Goal: Information Seeking & Learning: Learn about a topic

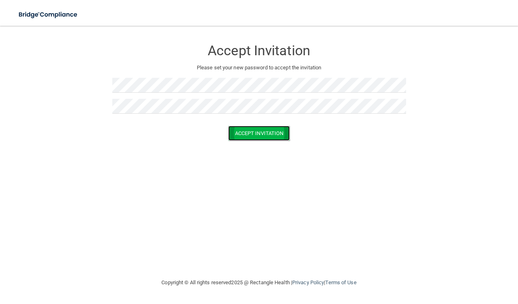
click at [257, 131] on button "Accept Invitation" at bounding box center [259, 133] width 62 height 15
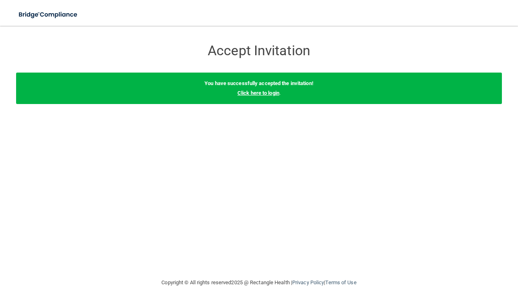
click at [271, 94] on link "Click here to login" at bounding box center [259, 93] width 42 height 6
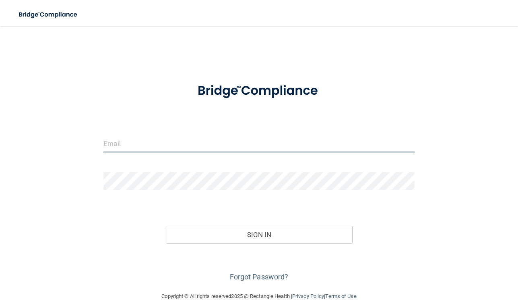
click at [174, 147] on input "email" at bounding box center [258, 143] width 311 height 18
type input "[PERSON_NAME][EMAIL_ADDRESS][DOMAIN_NAME]"
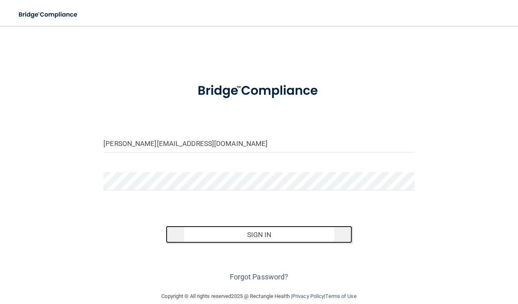
click at [239, 230] on button "Sign In" at bounding box center [259, 234] width 187 height 18
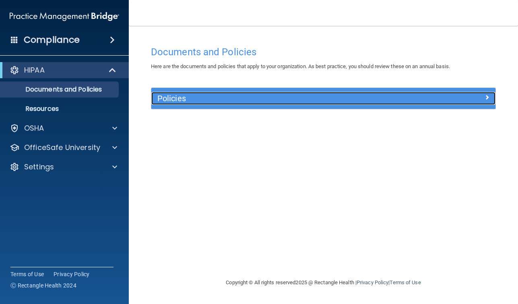
click at [205, 99] on h5 "Policies" at bounding box center [280, 98] width 246 height 9
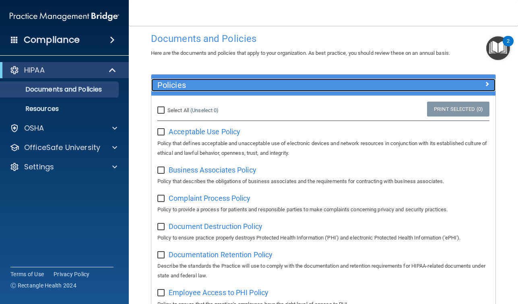
scroll to position [17, 0]
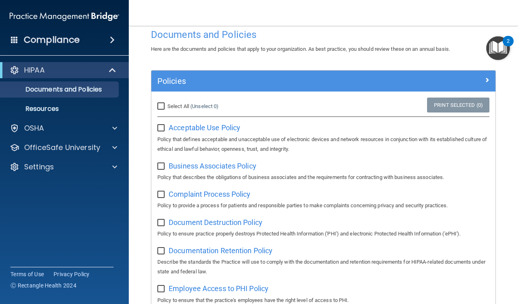
click at [162, 106] on input "Select All (Unselect 0) Unselect All" at bounding box center [161, 106] width 9 height 6
checkbox input "true"
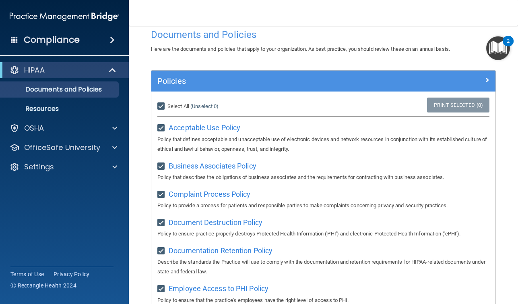
checkbox input "true"
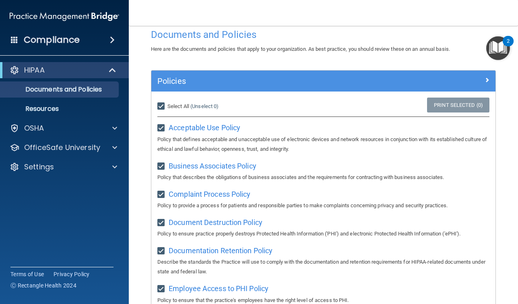
checkbox input "true"
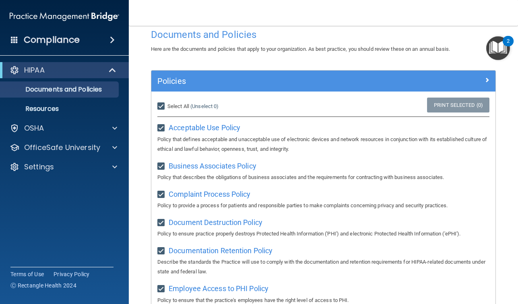
checkbox input "true"
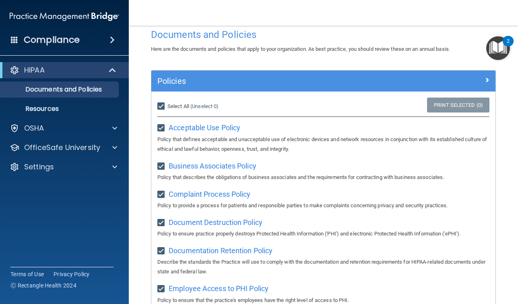
checkbox input "true"
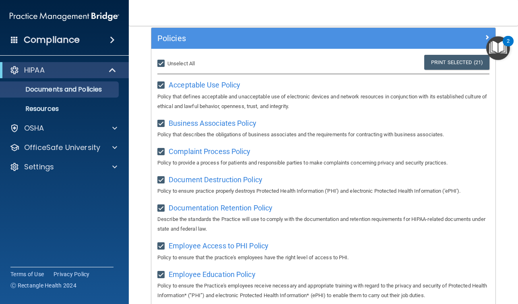
scroll to position [60, 0]
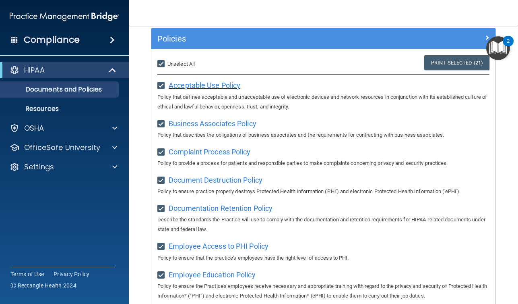
click at [223, 84] on span "Acceptable Use Policy" at bounding box center [205, 85] width 72 height 8
click at [204, 123] on span "Business Associates Policy" at bounding box center [213, 123] width 88 height 8
click at [199, 152] on span "Complaint Process Policy" at bounding box center [210, 151] width 82 height 8
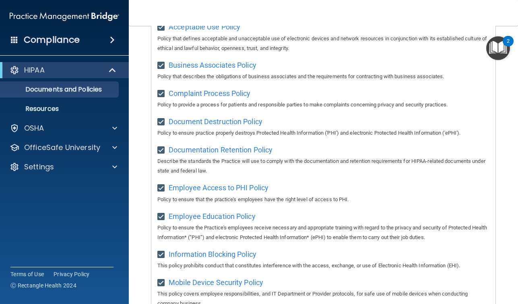
scroll to position [119, 0]
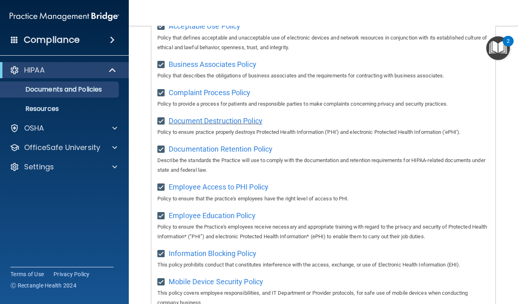
click at [223, 122] on span "Document Destruction Policy" at bounding box center [216, 120] width 94 height 8
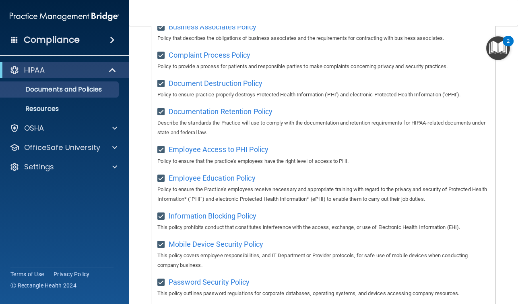
scroll to position [158, 0]
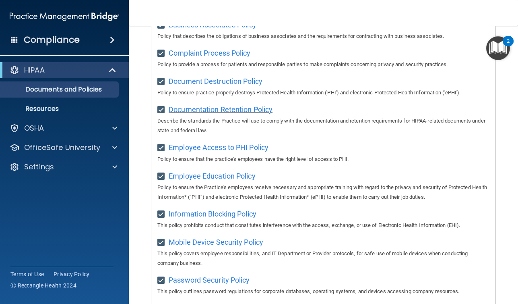
click at [244, 113] on span "Documentation Retention Policy" at bounding box center [221, 109] width 104 height 8
click at [226, 151] on span "Employee Access to PHI Policy" at bounding box center [219, 147] width 100 height 8
click at [214, 180] on span "Employee Education Policy" at bounding box center [212, 176] width 87 height 8
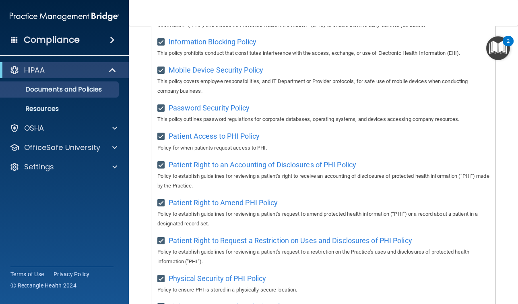
scroll to position [327, 0]
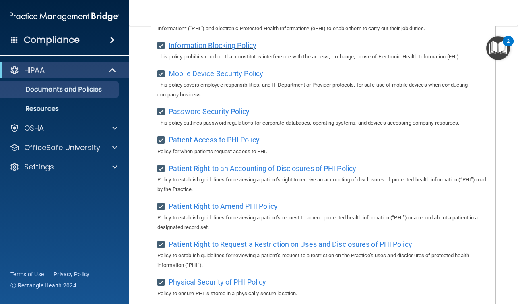
click at [225, 48] on span "Information Blocking Policy" at bounding box center [213, 45] width 88 height 8
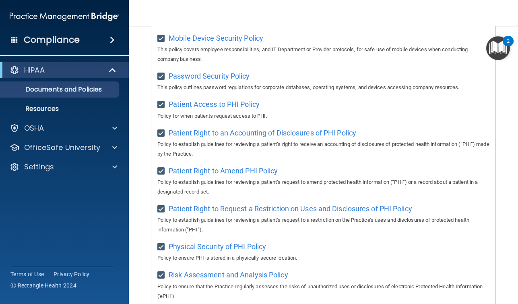
scroll to position [368, 0]
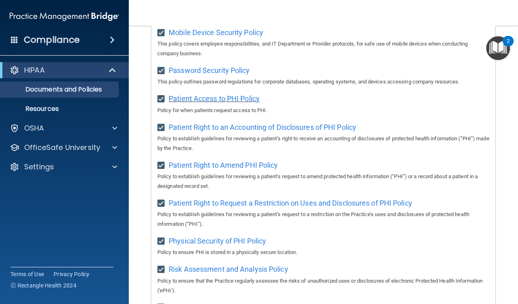
click at [221, 103] on span "Patient Access to PHI Policy" at bounding box center [214, 98] width 91 height 8
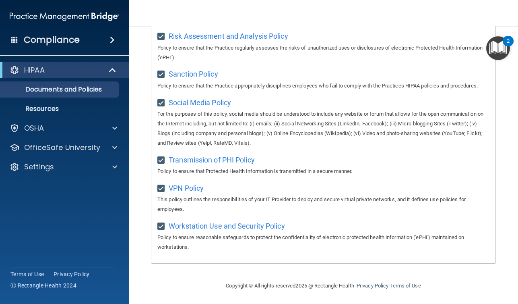
scroll to position [606, 0]
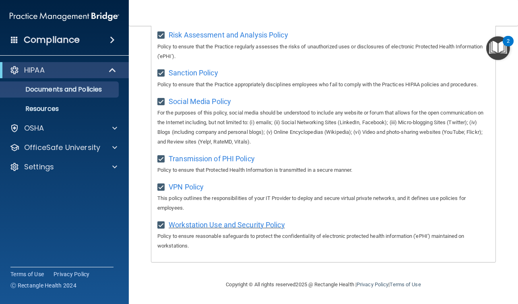
click at [238, 221] on span "Workstation Use and Security Policy" at bounding box center [227, 224] width 116 height 8
click at [178, 188] on span "VPN Policy" at bounding box center [186, 186] width 35 height 8
click at [213, 161] on span "Transmission of PHI Policy" at bounding box center [212, 158] width 86 height 8
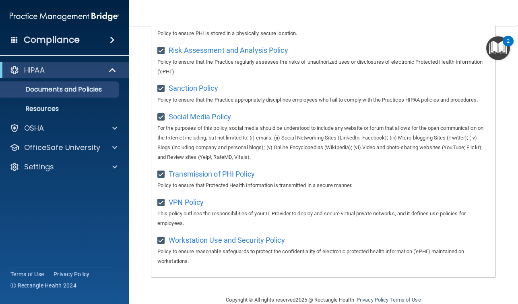
scroll to position [580, 0]
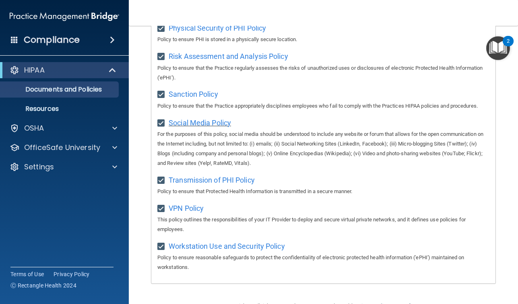
click at [209, 127] on span "Social Media Policy" at bounding box center [200, 122] width 62 height 8
click at [191, 98] on span "Sanction Policy" at bounding box center [194, 94] width 50 height 8
click at [231, 57] on span "Risk Assessment and Analysis Policy" at bounding box center [229, 56] width 120 height 8
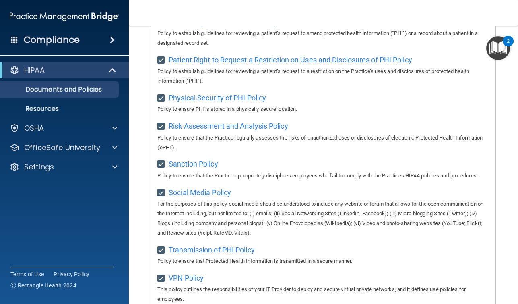
scroll to position [511, 0]
click at [242, 101] on span "Physical Security of PHI Policy" at bounding box center [217, 97] width 97 height 8
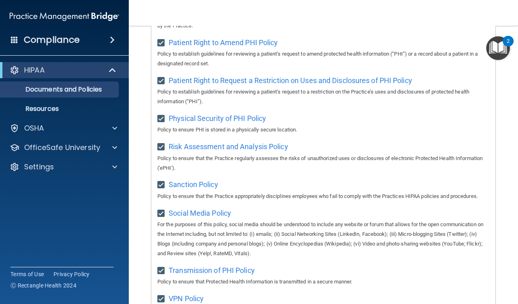
scroll to position [489, 0]
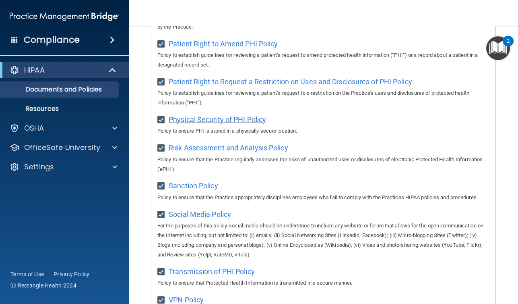
click at [222, 124] on span "Physical Security of PHI Policy" at bounding box center [217, 119] width 97 height 8
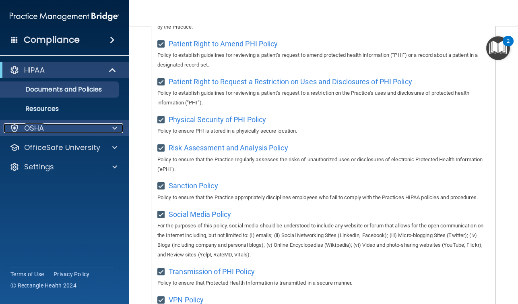
click at [33, 128] on p "OSHA" at bounding box center [34, 128] width 20 height 10
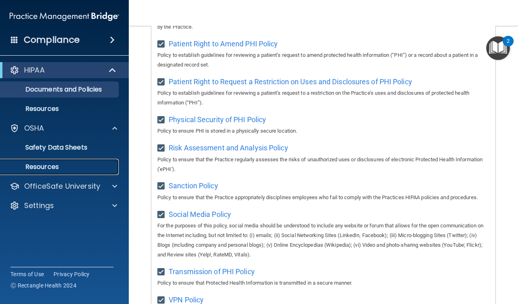
click at [50, 167] on p "Resources" at bounding box center [60, 167] width 110 height 8
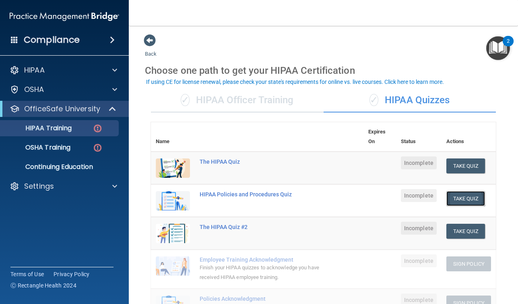
click at [463, 199] on button "Take Quiz" at bounding box center [466, 198] width 39 height 15
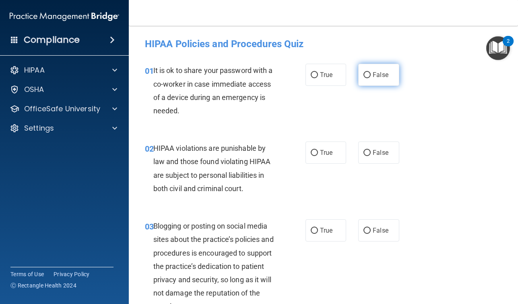
click at [368, 75] on input "False" at bounding box center [367, 75] width 7 height 6
radio input "true"
click at [313, 151] on input "True" at bounding box center [314, 153] width 7 height 6
radio input "true"
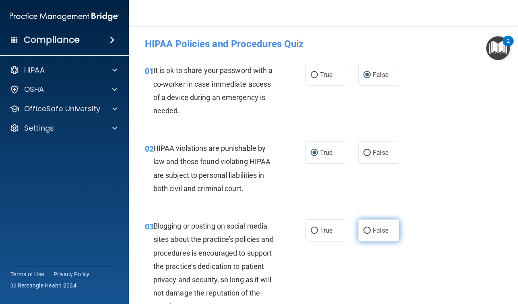
click at [368, 232] on input "False" at bounding box center [367, 231] width 7 height 6
radio input "true"
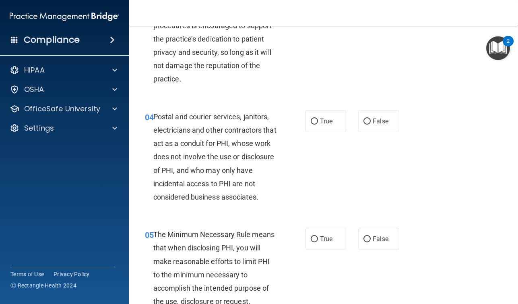
scroll to position [228, 0]
click at [317, 120] on input "True" at bounding box center [314, 121] width 7 height 6
radio input "true"
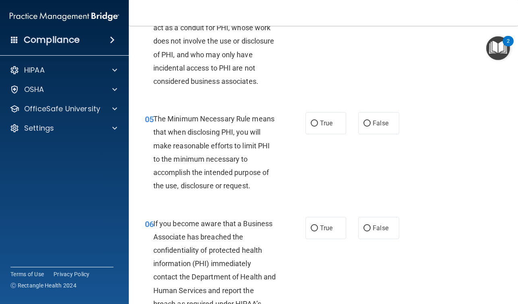
scroll to position [346, 0]
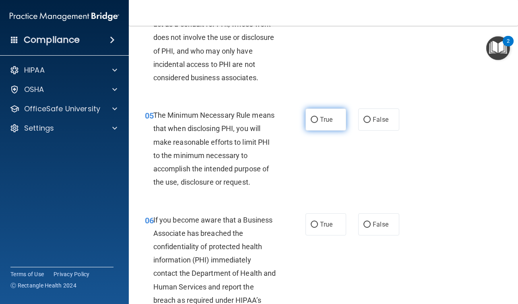
click at [315, 119] on input "True" at bounding box center [314, 120] width 7 height 6
radio input "true"
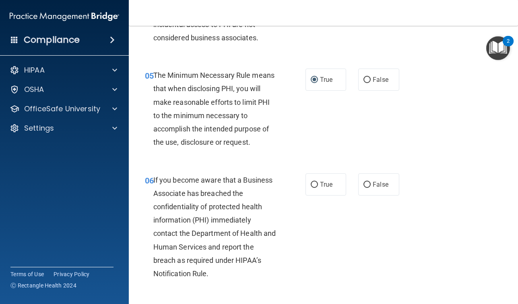
scroll to position [394, 0]
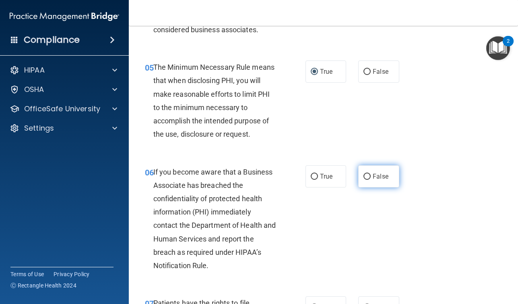
click at [368, 174] on input "False" at bounding box center [367, 177] width 7 height 6
radio input "true"
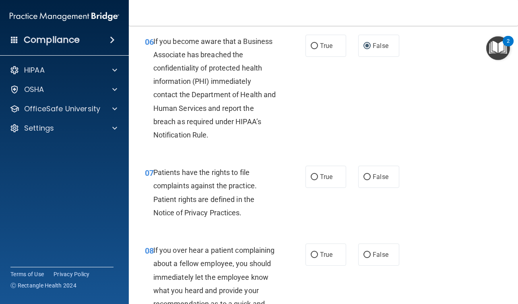
scroll to position [525, 0]
click at [311, 178] on input "True" at bounding box center [314, 177] width 7 height 6
radio input "true"
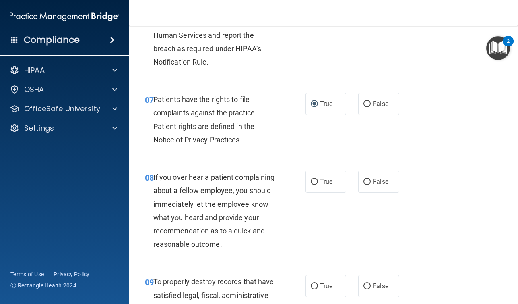
scroll to position [605, 0]
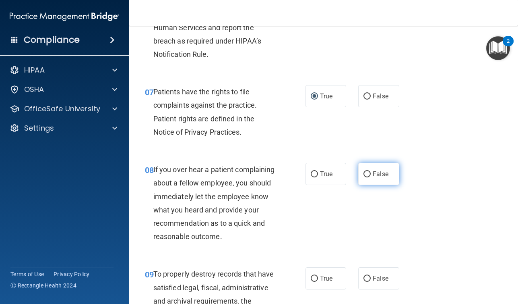
click at [367, 174] on input "False" at bounding box center [367, 174] width 7 height 6
radio input "true"
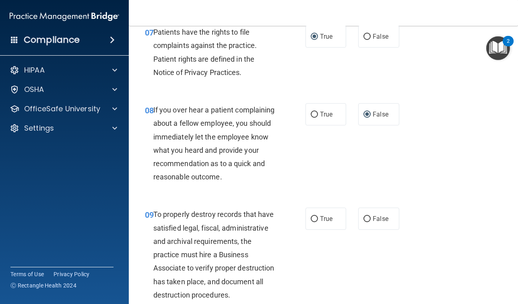
scroll to position [668, 0]
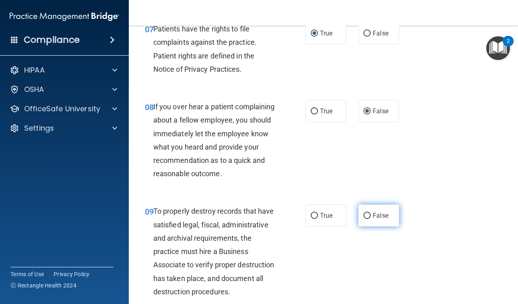
click at [368, 217] on input "False" at bounding box center [367, 216] width 7 height 6
radio input "true"
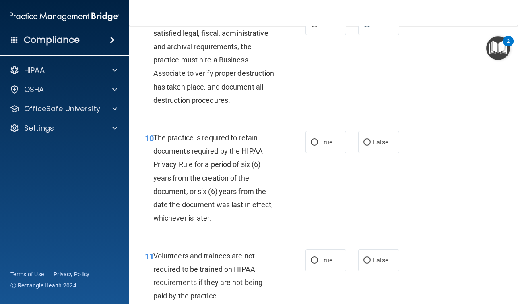
scroll to position [860, 0]
click at [314, 143] on input "True" at bounding box center [314, 142] width 7 height 6
radio input "true"
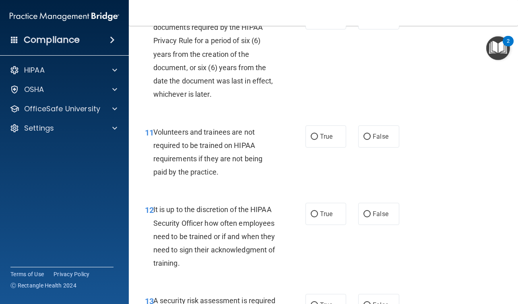
scroll to position [984, 0]
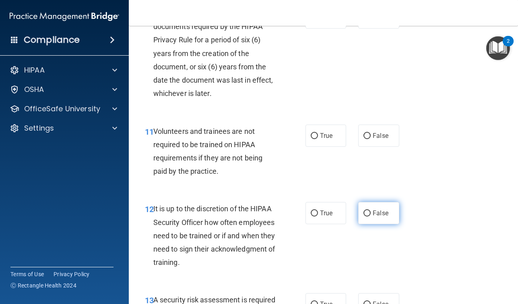
click at [370, 215] on input "False" at bounding box center [367, 213] width 7 height 6
radio input "true"
click at [366, 137] on input "False" at bounding box center [367, 136] width 7 height 6
radio input "true"
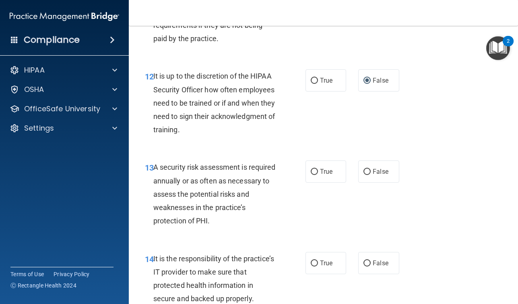
scroll to position [1142, 0]
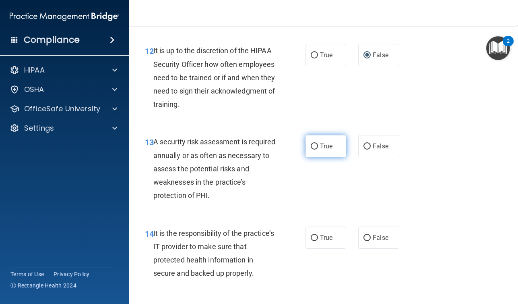
click at [317, 145] on input "True" at bounding box center [314, 146] width 7 height 6
radio input "true"
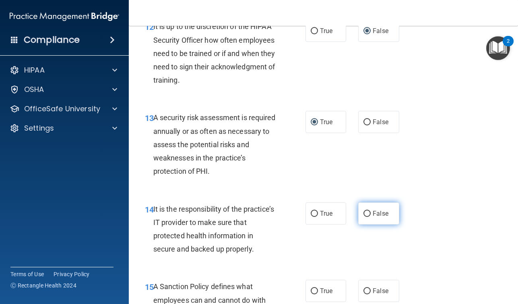
click at [368, 212] on input "False" at bounding box center [367, 214] width 7 height 6
radio input "true"
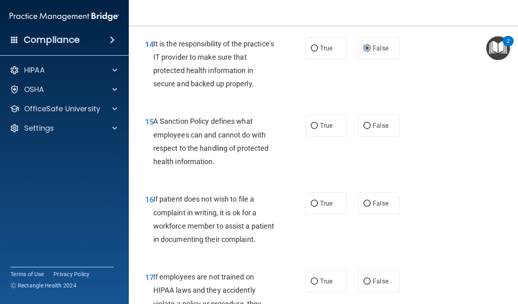
scroll to position [1331, 0]
click at [369, 126] on input "False" at bounding box center [367, 125] width 7 height 6
radio input "true"
click at [314, 203] on input "True" at bounding box center [314, 203] width 7 height 6
radio input "true"
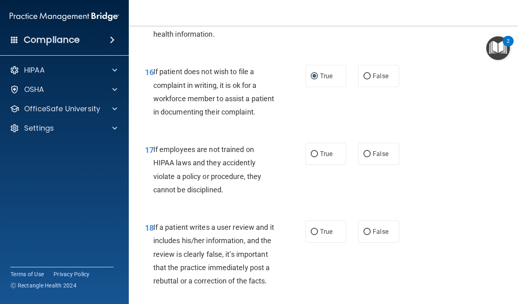
scroll to position [1461, 0]
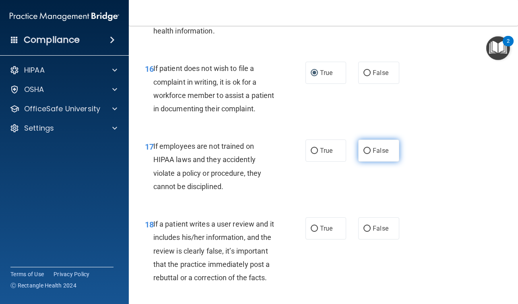
click at [368, 153] on input "False" at bounding box center [367, 151] width 7 height 6
radio input "true"
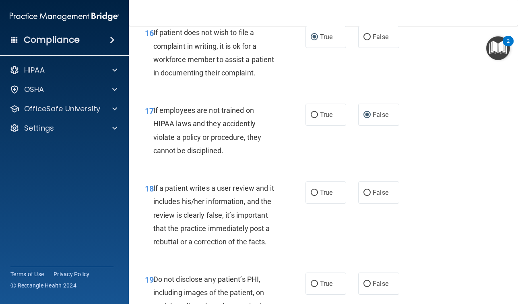
scroll to position [1505, 0]
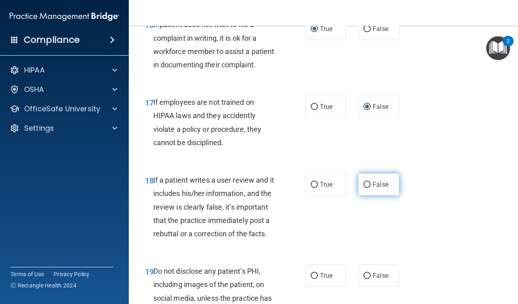
click at [367, 185] on input "False" at bounding box center [367, 185] width 7 height 6
radio input "true"
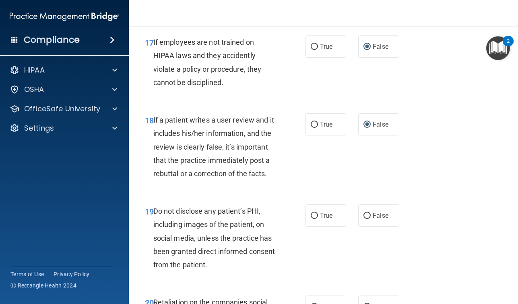
scroll to position [1566, 0]
click at [314, 214] on input "True" at bounding box center [314, 215] width 7 height 6
radio input "true"
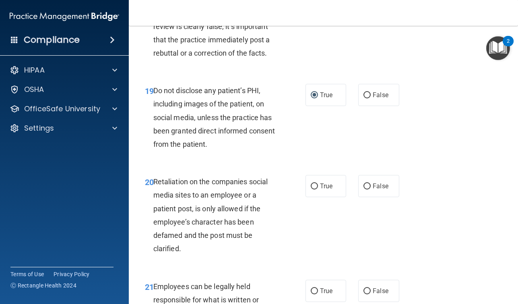
scroll to position [1688, 0]
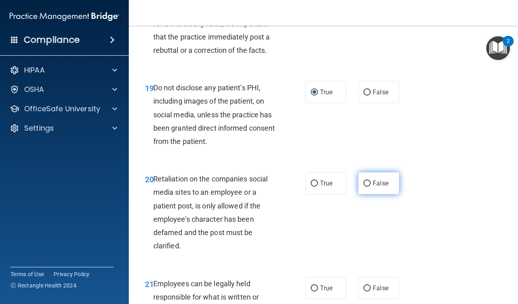
click at [368, 184] on input "False" at bounding box center [367, 183] width 7 height 6
radio input "true"
click at [312, 290] on input "True" at bounding box center [314, 288] width 7 height 6
radio input "true"
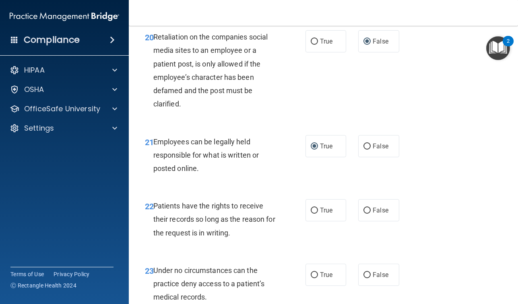
scroll to position [1831, 0]
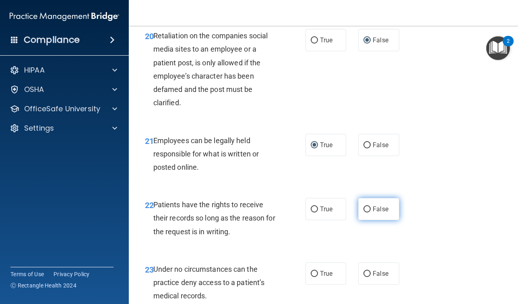
click at [369, 208] on input "False" at bounding box center [367, 209] width 7 height 6
radio input "true"
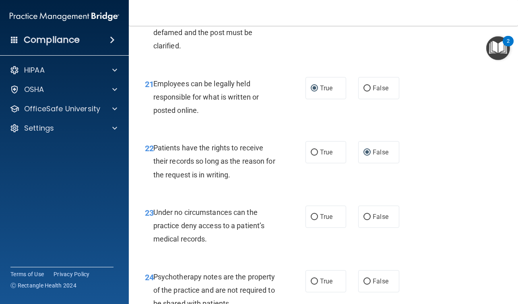
scroll to position [1890, 0]
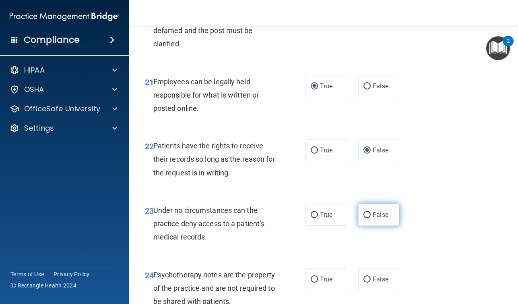
click at [369, 214] on input "False" at bounding box center [367, 215] width 7 height 6
radio input "true"
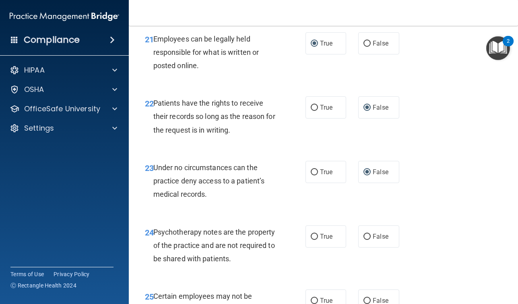
scroll to position [1947, 0]
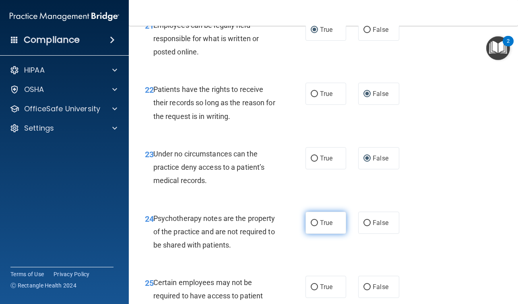
click at [312, 222] on input "True" at bounding box center [314, 223] width 7 height 6
radio input "true"
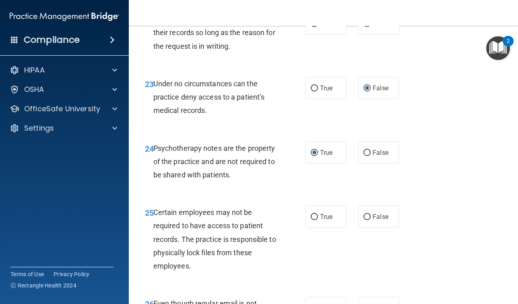
scroll to position [2023, 0]
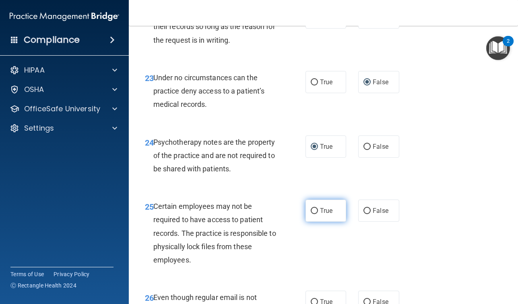
click at [317, 208] on label "True" at bounding box center [326, 210] width 41 height 22
click at [317, 208] on input "True" at bounding box center [314, 211] width 7 height 6
radio input "true"
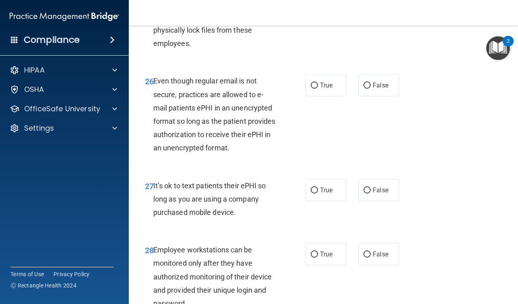
scroll to position [2242, 0]
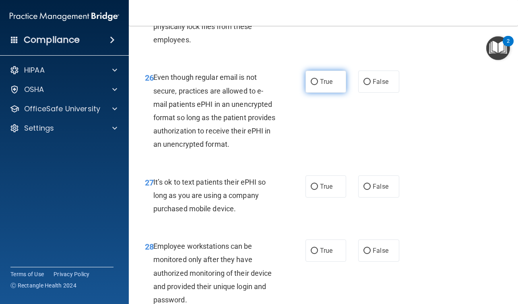
click at [316, 83] on input "True" at bounding box center [314, 82] width 7 height 6
radio input "true"
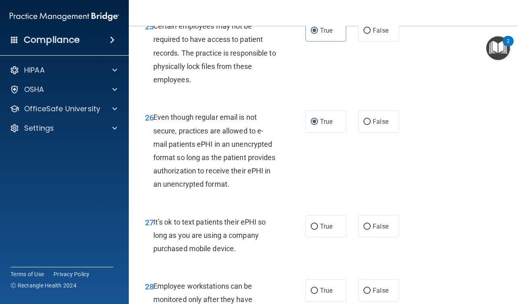
scroll to position [2197, 0]
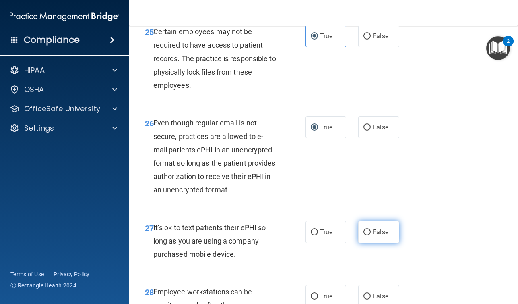
click at [368, 232] on input "False" at bounding box center [367, 232] width 7 height 6
radio input "true"
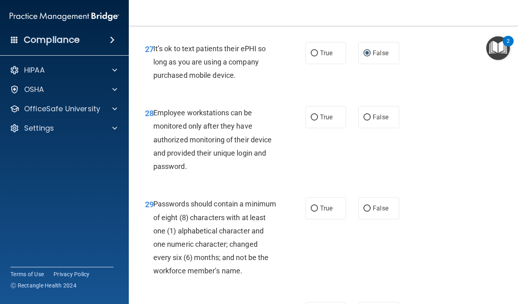
scroll to position [2377, 0]
click at [367, 116] on input "False" at bounding box center [367, 117] width 7 height 6
radio input "true"
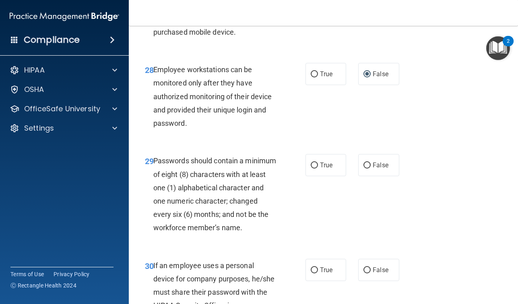
scroll to position [2423, 0]
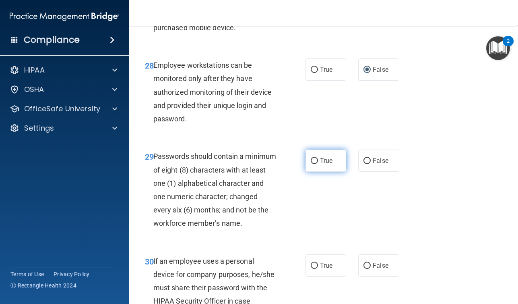
click at [315, 159] on input "True" at bounding box center [314, 161] width 7 height 6
radio input "true"
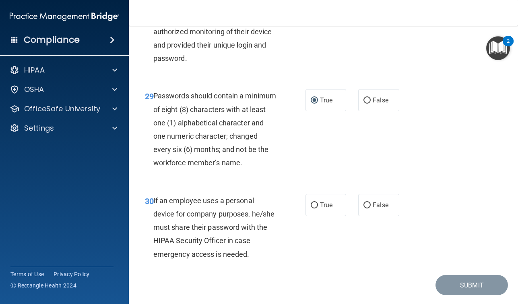
scroll to position [2487, 0]
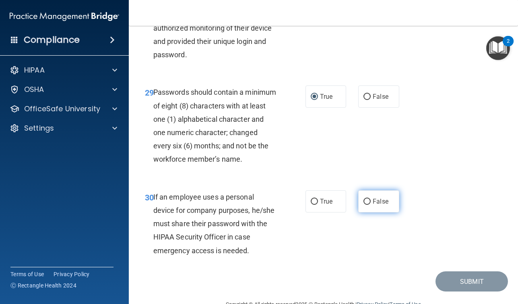
click at [366, 200] on input "False" at bounding box center [367, 202] width 7 height 6
radio input "true"
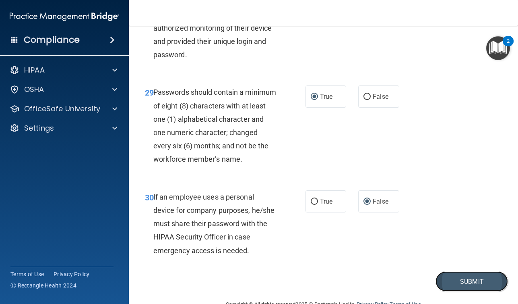
click at [468, 283] on button "Submit" at bounding box center [472, 281] width 72 height 21
click at [476, 281] on button "Submit" at bounding box center [472, 281] width 72 height 21
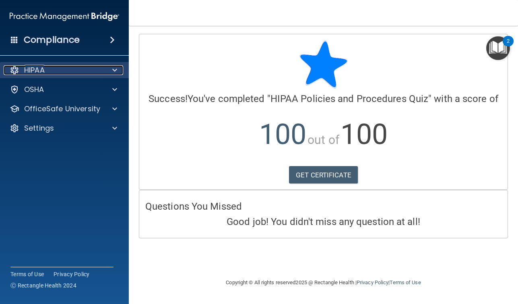
click at [47, 68] on div "HIPAA" at bounding box center [54, 70] width 100 height 10
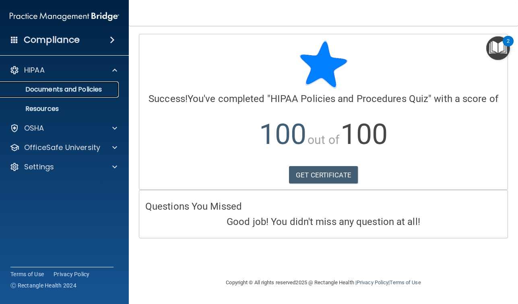
click at [73, 85] on p "Documents and Policies" at bounding box center [60, 89] width 110 height 8
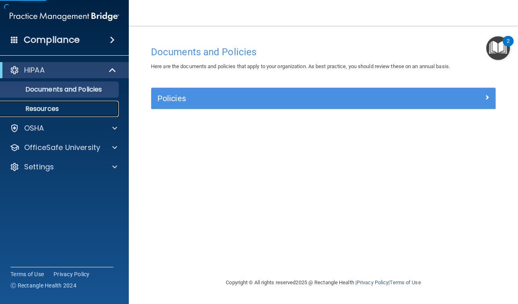
click at [43, 109] on p "Resources" at bounding box center [60, 109] width 110 height 8
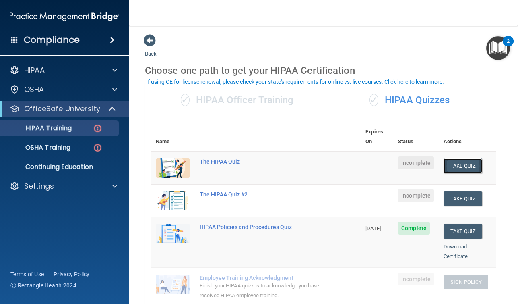
click at [466, 158] on button "Take Quiz" at bounding box center [463, 165] width 39 height 15
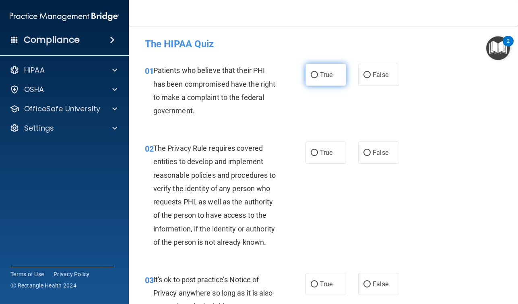
click at [314, 75] on input "True" at bounding box center [314, 75] width 7 height 6
radio input "true"
click at [316, 154] on input "True" at bounding box center [314, 153] width 7 height 6
radio input "true"
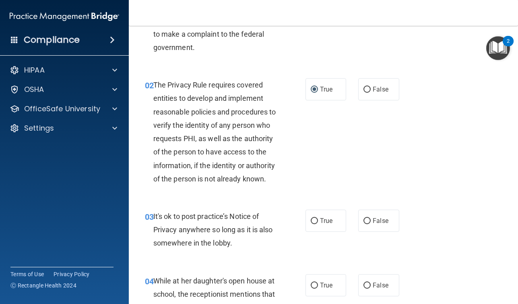
scroll to position [69, 0]
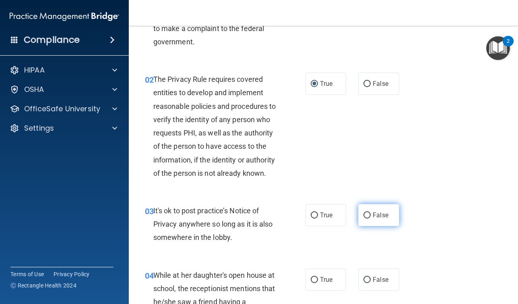
click at [367, 218] on input "False" at bounding box center [367, 215] width 7 height 6
radio input "true"
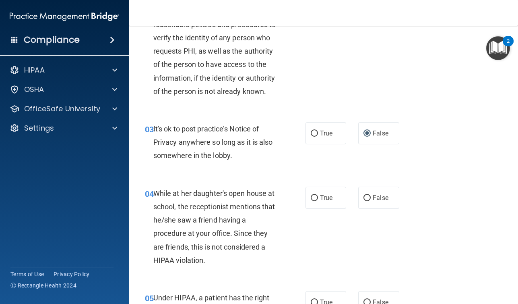
scroll to position [151, 0]
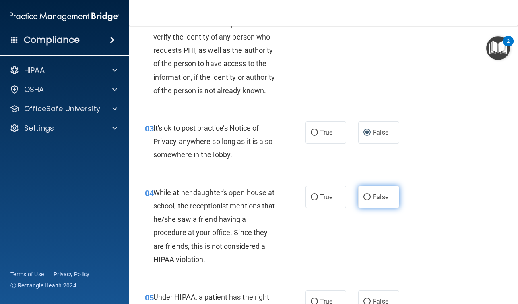
click at [366, 200] on input "False" at bounding box center [367, 197] width 7 height 6
radio input "true"
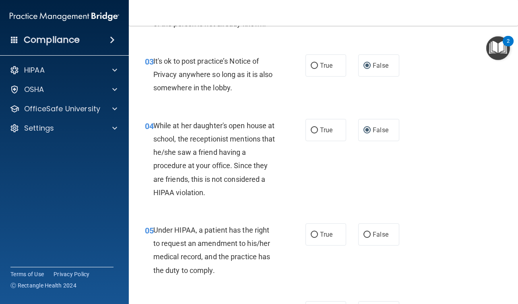
scroll to position [223, 0]
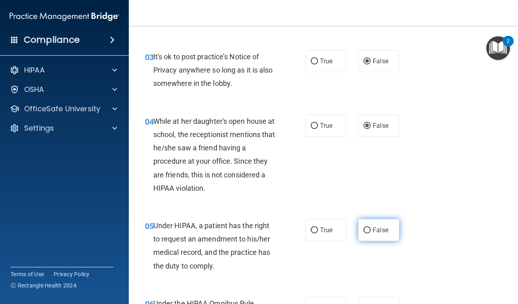
click at [368, 233] on input "False" at bounding box center [367, 230] width 7 height 6
radio input "true"
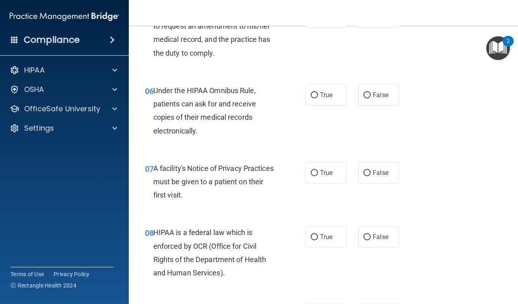
scroll to position [441, 0]
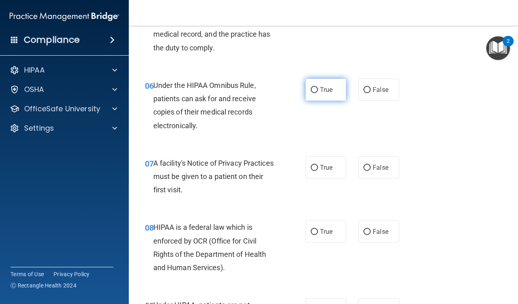
click at [317, 93] on input "True" at bounding box center [314, 90] width 7 height 6
radio input "true"
click at [314, 171] on input "True" at bounding box center [314, 168] width 7 height 6
radio input "true"
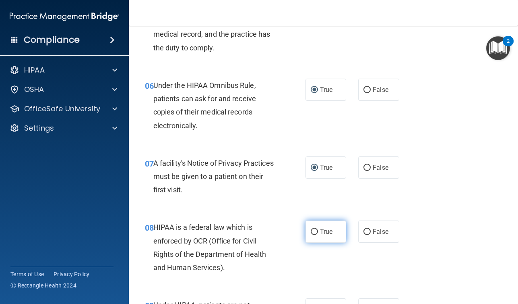
click at [314, 235] on input "True" at bounding box center [314, 232] width 7 height 6
radio input "true"
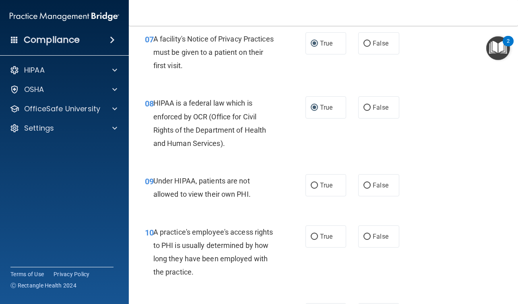
scroll to position [566, 0]
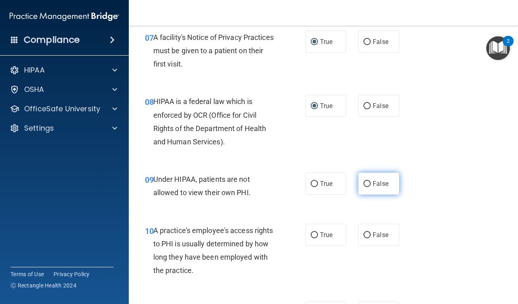
click at [370, 187] on input "False" at bounding box center [367, 184] width 7 height 6
radio input "true"
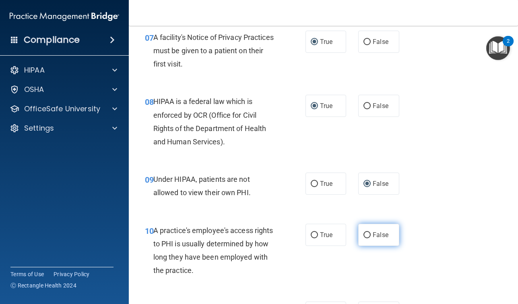
click at [369, 238] on input "False" at bounding box center [367, 235] width 7 height 6
radio input "true"
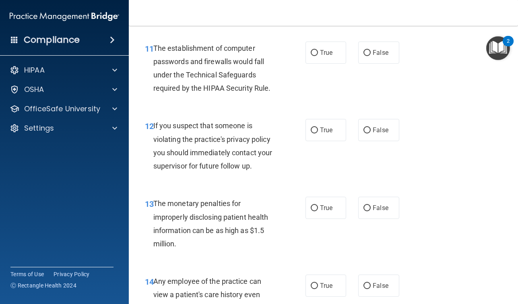
scroll to position [827, 0]
click at [314, 55] on input "True" at bounding box center [314, 52] width 7 height 6
radio input "true"
click at [315, 132] on input "True" at bounding box center [314, 129] width 7 height 6
radio input "true"
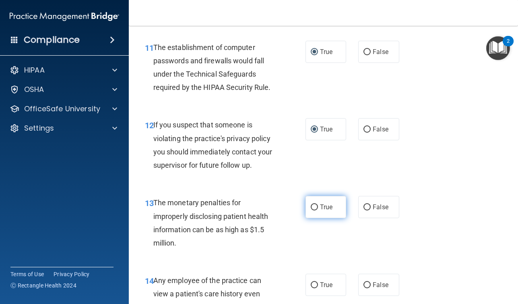
click at [314, 210] on input "True" at bounding box center [314, 207] width 7 height 6
radio input "true"
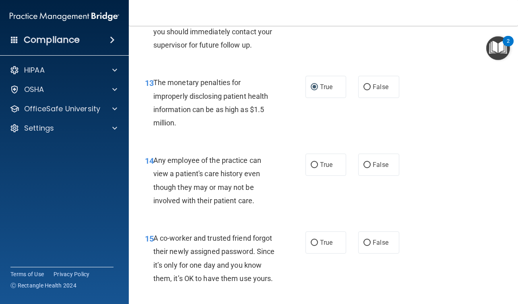
scroll to position [948, 0]
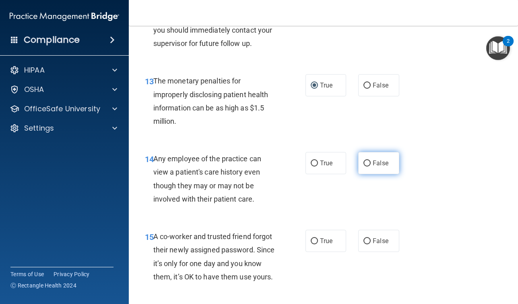
click at [371, 174] on label "False" at bounding box center [378, 163] width 41 height 22
click at [371, 166] on input "False" at bounding box center [367, 163] width 7 height 6
radio input "true"
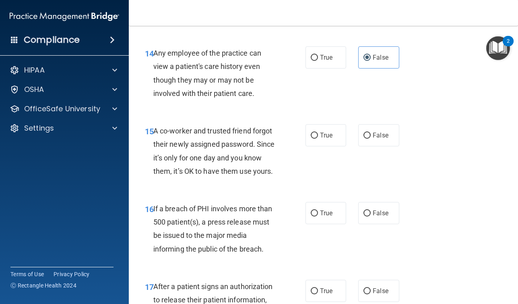
scroll to position [1059, 0]
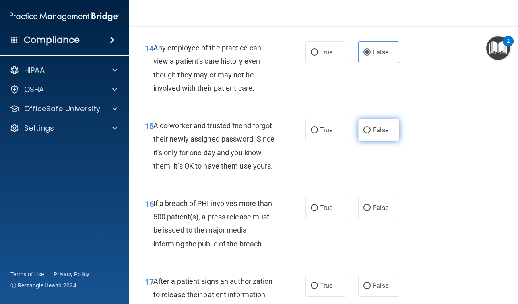
click at [368, 133] on input "False" at bounding box center [367, 130] width 7 height 6
radio input "true"
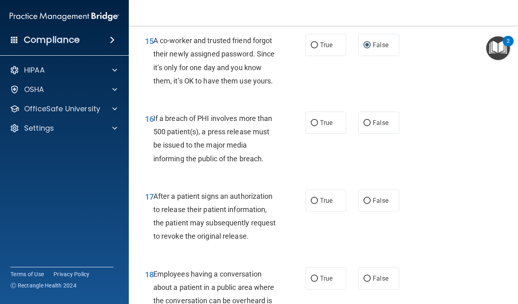
scroll to position [1150, 0]
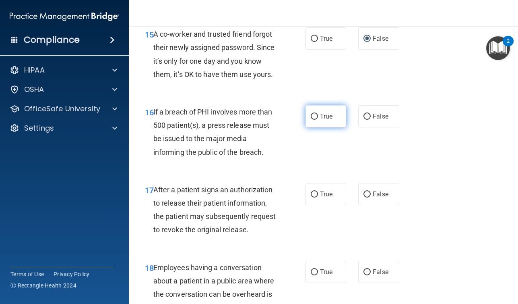
click at [311, 120] on input "True" at bounding box center [314, 117] width 7 height 6
radio input "true"
click at [315, 197] on input "True" at bounding box center [314, 194] width 7 height 6
radio input "true"
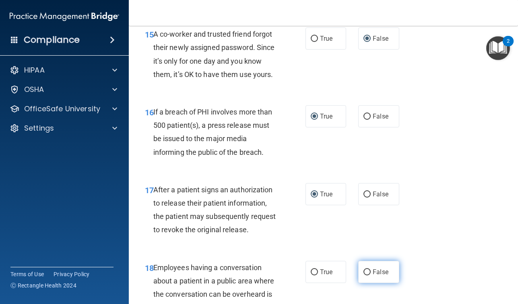
click at [369, 275] on input "False" at bounding box center [367, 272] width 7 height 6
radio input "true"
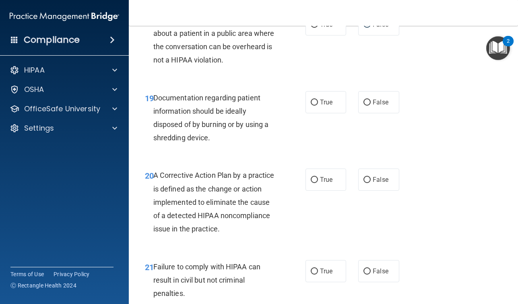
scroll to position [1399, 0]
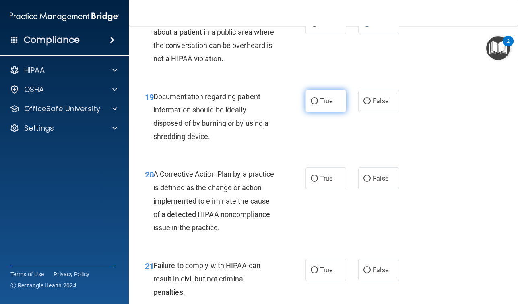
click at [314, 104] on input "True" at bounding box center [314, 101] width 7 height 6
radio input "true"
click at [317, 182] on input "True" at bounding box center [314, 179] width 7 height 6
radio input "true"
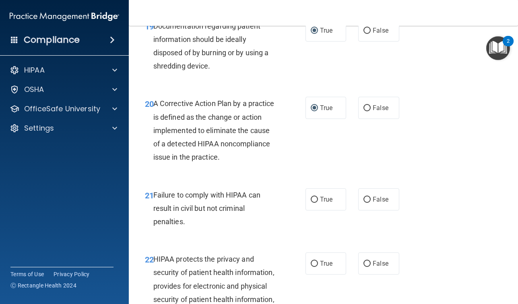
scroll to position [1478, 0]
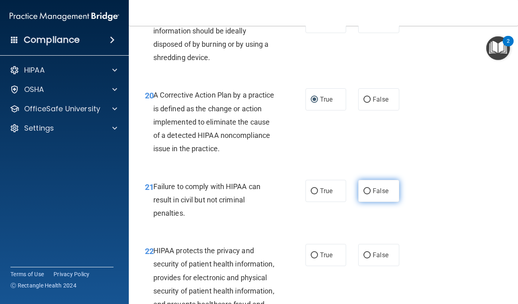
click at [370, 194] on input "False" at bounding box center [367, 191] width 7 height 6
radio input "true"
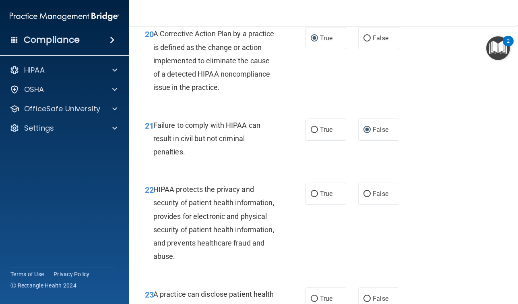
scroll to position [1558, 0]
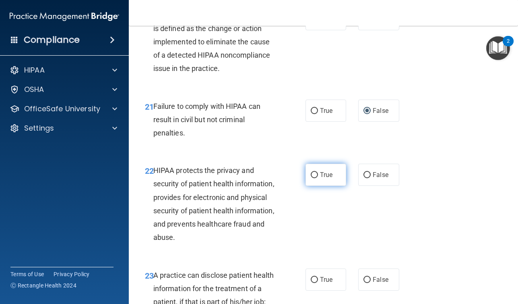
click at [316, 178] on input "True" at bounding box center [314, 175] width 7 height 6
radio input "true"
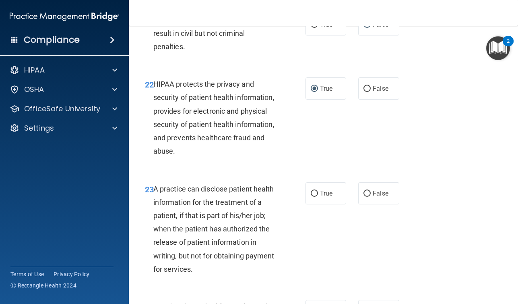
scroll to position [1648, 0]
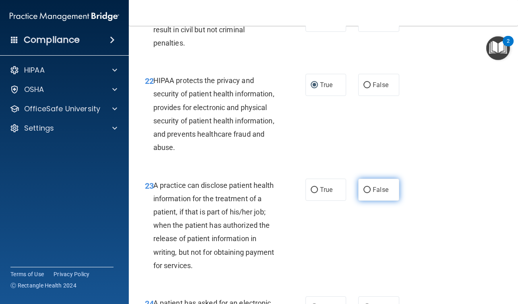
click at [368, 193] on input "False" at bounding box center [367, 190] width 7 height 6
radio input "true"
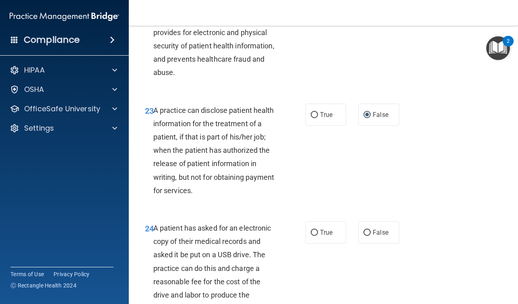
scroll to position [1725, 0]
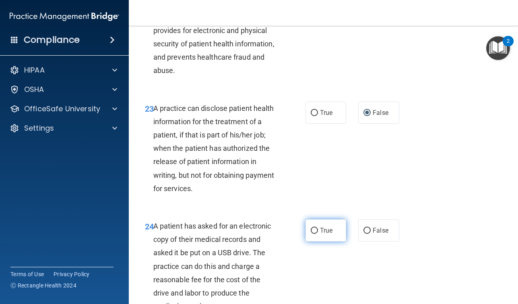
click at [315, 234] on input "True" at bounding box center [314, 231] width 7 height 6
radio input "true"
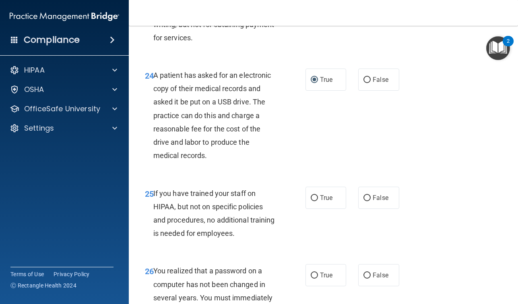
scroll to position [1883, 0]
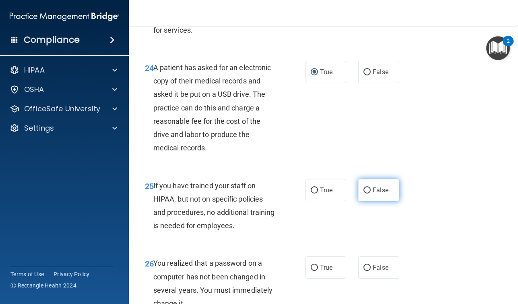
click at [368, 193] on input "False" at bounding box center [367, 190] width 7 height 6
radio input "true"
click at [314, 271] on input "True" at bounding box center [314, 268] width 7 height 6
radio input "true"
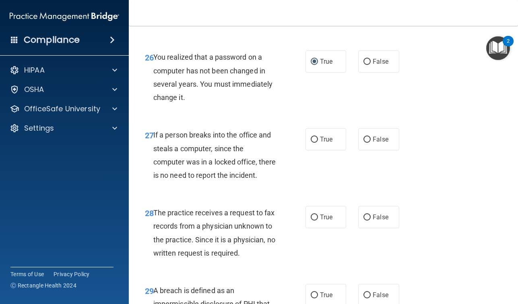
scroll to position [2089, 0]
click at [368, 142] on input "False" at bounding box center [367, 139] width 7 height 6
radio input "true"
click at [367, 220] on input "False" at bounding box center [367, 217] width 7 height 6
radio input "true"
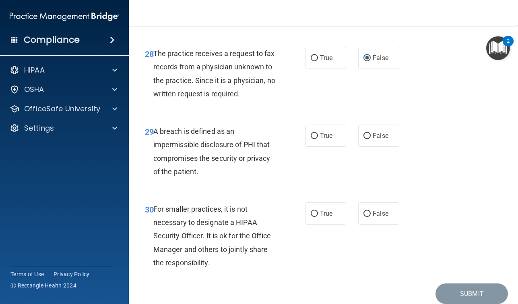
scroll to position [2307, 0]
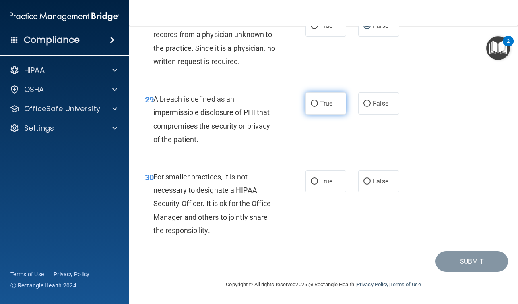
click at [314, 104] on input "True" at bounding box center [314, 104] width 7 height 6
radio input "true"
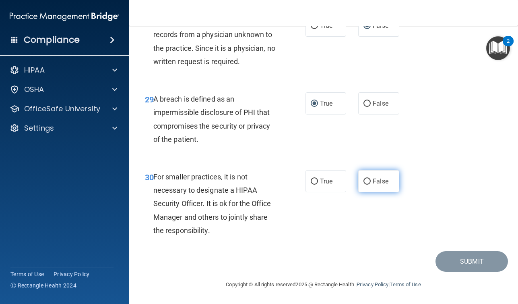
click at [368, 181] on input "False" at bounding box center [367, 181] width 7 height 6
radio input "true"
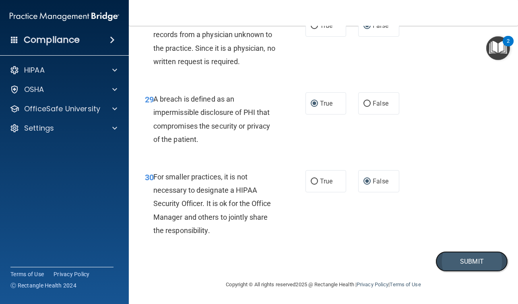
click at [469, 261] on button "Submit" at bounding box center [472, 261] width 72 height 21
click at [470, 260] on button "Submit" at bounding box center [472, 261] width 72 height 21
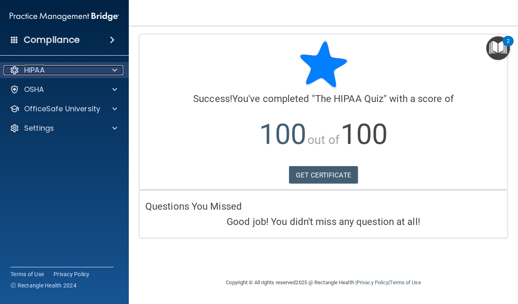
click at [116, 68] on span at bounding box center [114, 70] width 5 height 10
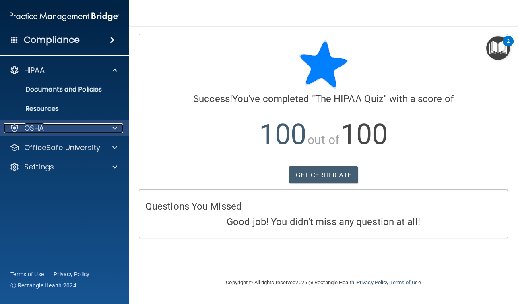
click at [117, 130] on span at bounding box center [114, 128] width 5 height 10
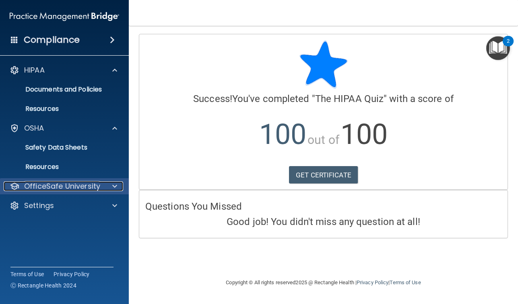
click at [114, 184] on span at bounding box center [114, 186] width 5 height 10
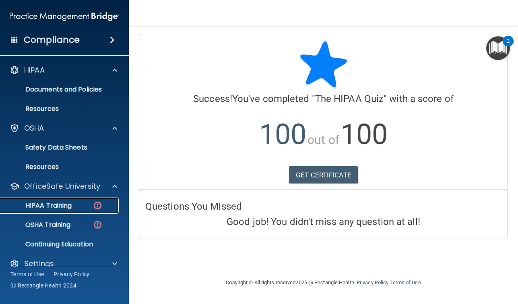
click at [56, 204] on p "HIPAA Training" at bounding box center [38, 205] width 66 height 8
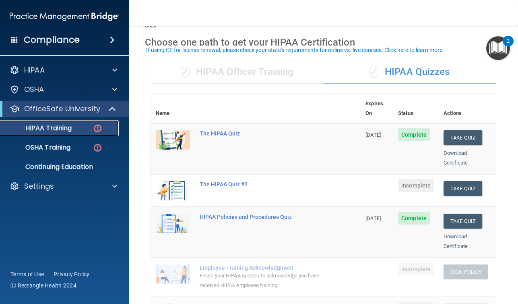
scroll to position [34, 0]
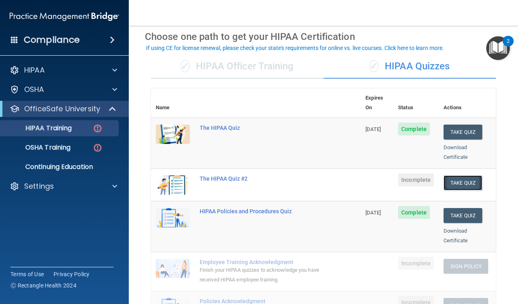
click at [461, 175] on button "Take Quiz" at bounding box center [463, 182] width 39 height 15
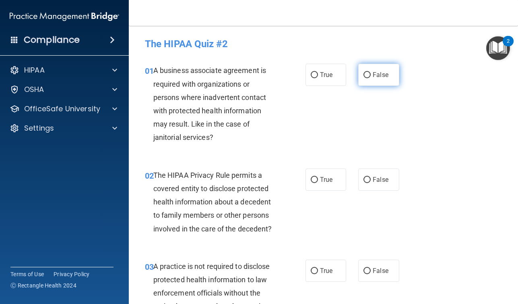
click at [367, 74] on input "False" at bounding box center [367, 75] width 7 height 6
radio input "true"
click at [316, 179] on input "True" at bounding box center [314, 180] width 7 height 6
radio input "true"
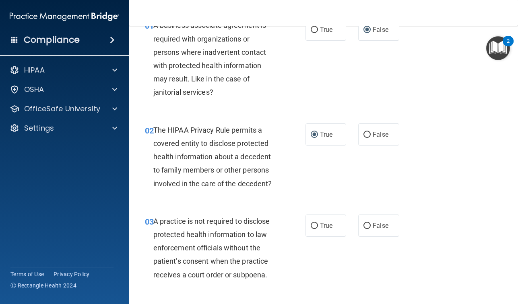
scroll to position [54, 0]
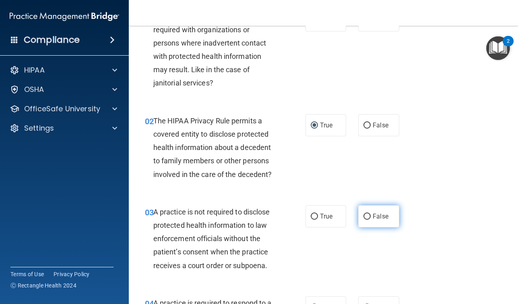
click at [370, 216] on input "False" at bounding box center [367, 216] width 7 height 6
radio input "true"
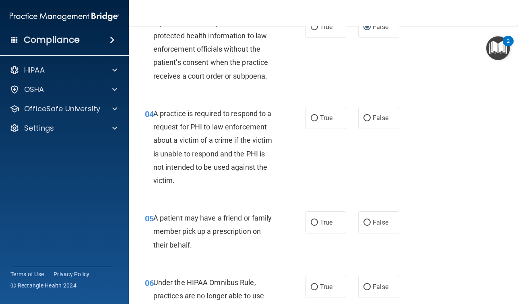
scroll to position [244, 0]
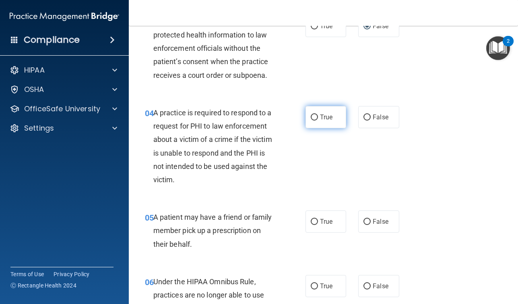
click at [315, 118] on input "True" at bounding box center [314, 117] width 7 height 6
radio input "true"
click at [315, 221] on input "True" at bounding box center [314, 222] width 7 height 6
radio input "true"
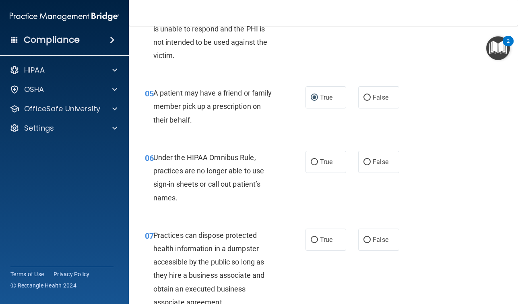
scroll to position [370, 0]
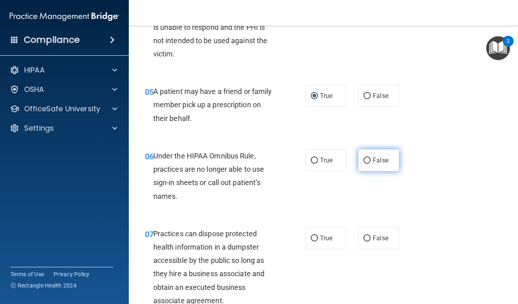
click at [369, 160] on input "False" at bounding box center [367, 160] width 7 height 6
radio input "true"
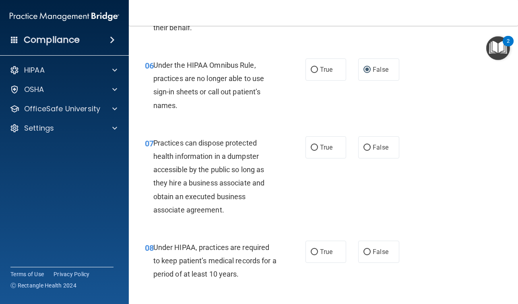
scroll to position [462, 0]
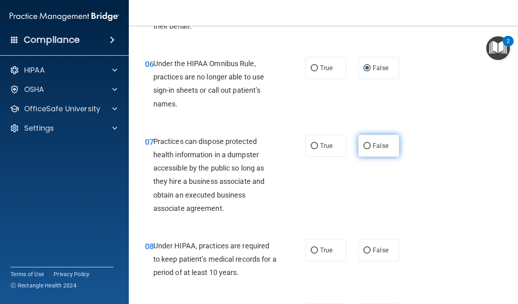
click at [367, 146] on input "False" at bounding box center [367, 146] width 7 height 6
radio input "true"
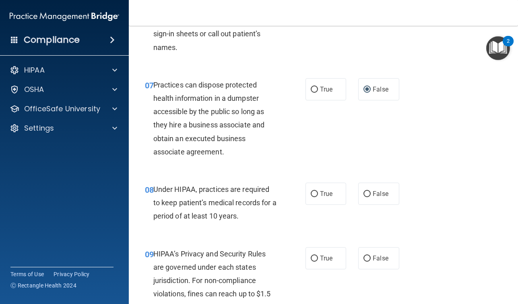
scroll to position [531, 0]
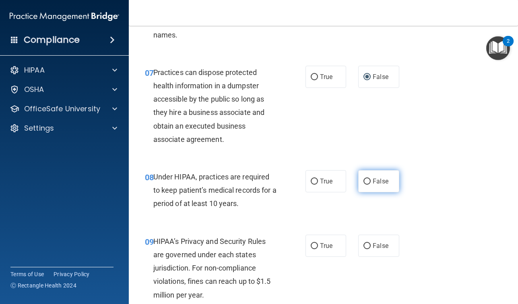
click at [366, 181] on input "False" at bounding box center [367, 181] width 7 height 6
radio input "true"
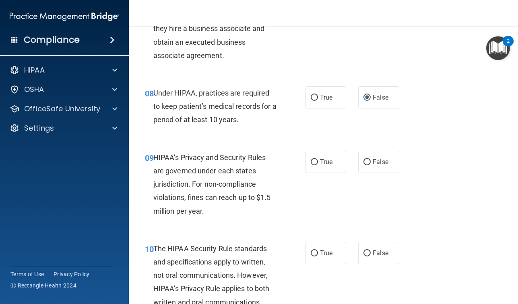
scroll to position [616, 0]
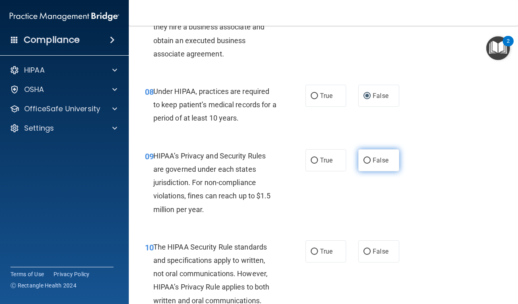
click at [370, 159] on input "False" at bounding box center [367, 160] width 7 height 6
radio input "true"
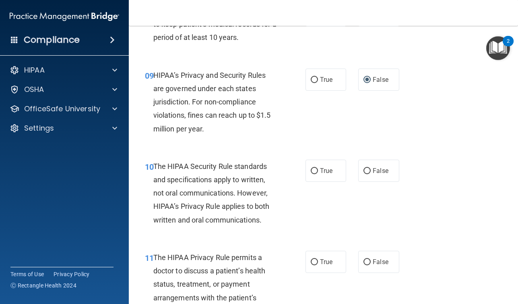
scroll to position [699, 0]
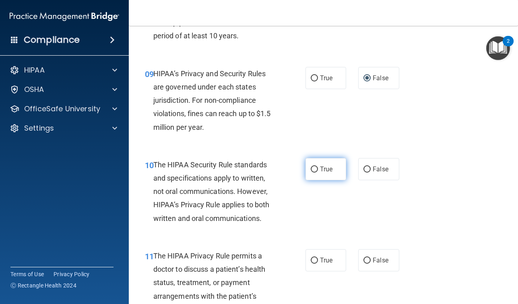
click at [315, 169] on input "True" at bounding box center [314, 169] width 7 height 6
radio input "true"
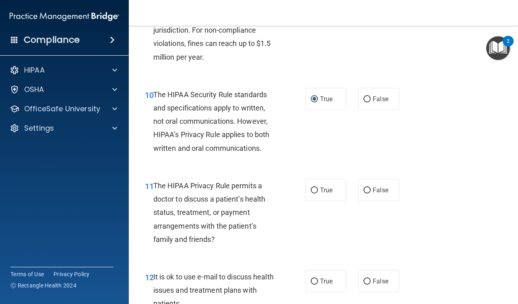
scroll to position [771, 0]
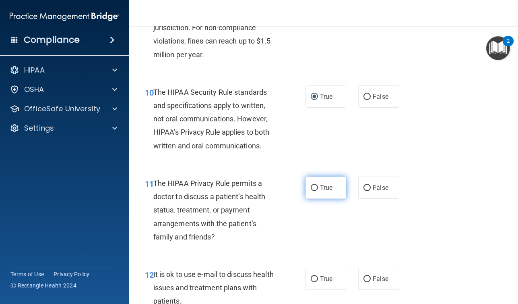
click at [314, 187] on input "True" at bounding box center [314, 188] width 7 height 6
radio input "true"
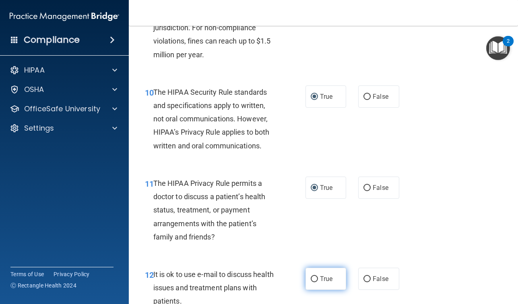
click at [312, 277] on input "True" at bounding box center [314, 279] width 7 height 6
radio input "true"
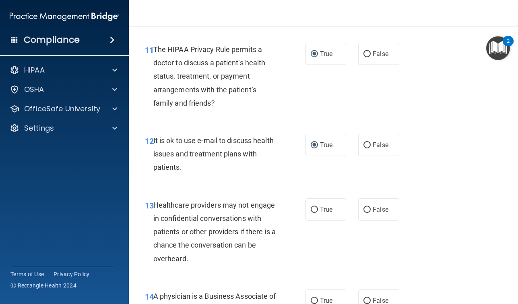
scroll to position [916, 0]
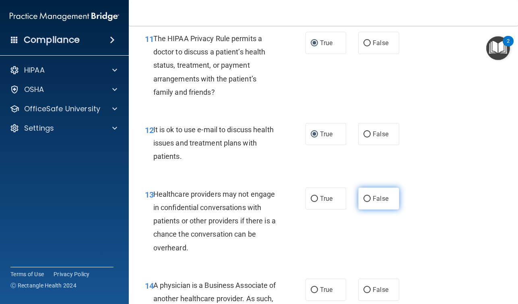
click at [370, 199] on input "False" at bounding box center [367, 199] width 7 height 6
radio input "true"
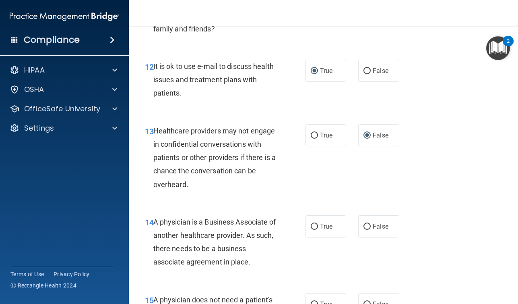
scroll to position [981, 0]
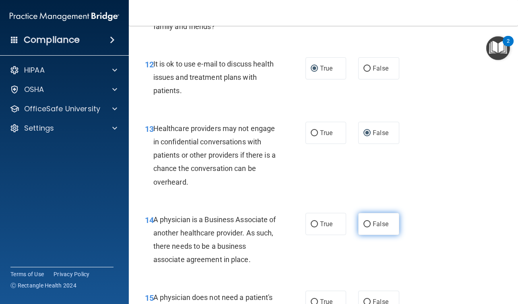
click at [365, 225] on input "False" at bounding box center [367, 224] width 7 height 6
radio input "true"
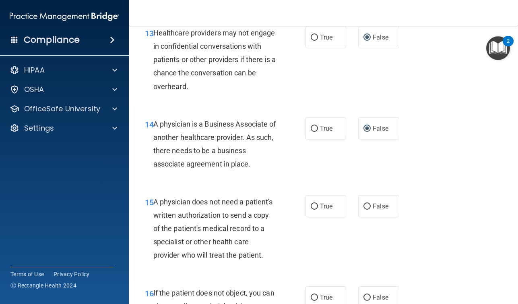
scroll to position [1084, 0]
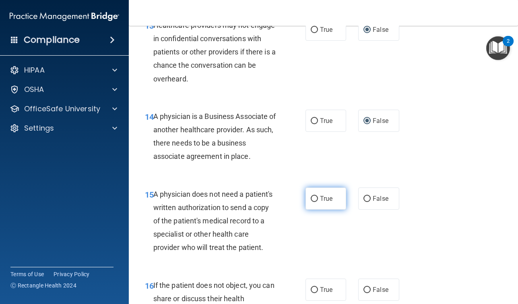
click at [317, 198] on input "True" at bounding box center [314, 199] width 7 height 6
radio input "true"
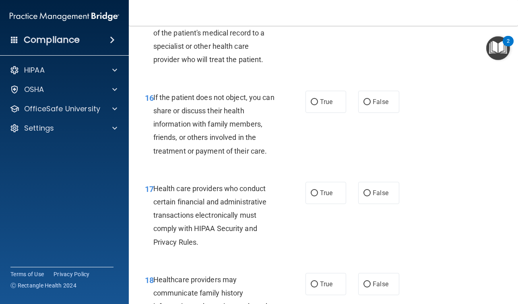
scroll to position [1280, 0]
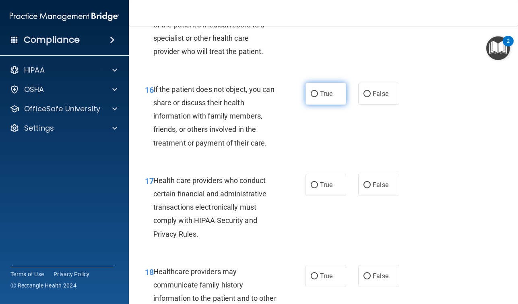
click at [312, 93] on input "True" at bounding box center [314, 94] width 7 height 6
radio input "true"
click at [315, 186] on input "True" at bounding box center [314, 185] width 7 height 6
radio input "true"
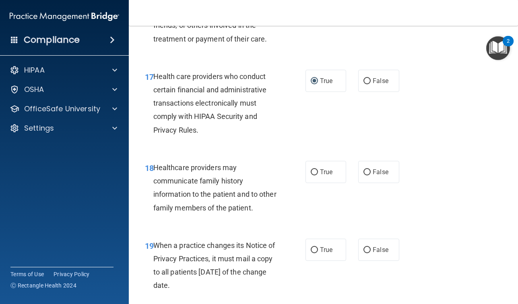
scroll to position [1385, 0]
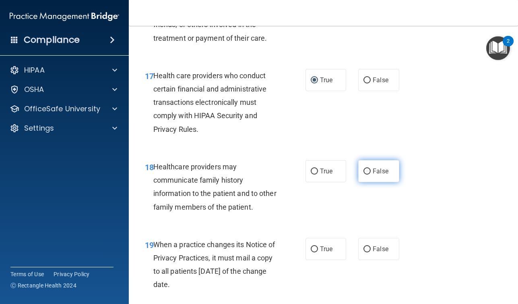
click at [368, 170] on input "False" at bounding box center [367, 171] width 7 height 6
radio input "true"
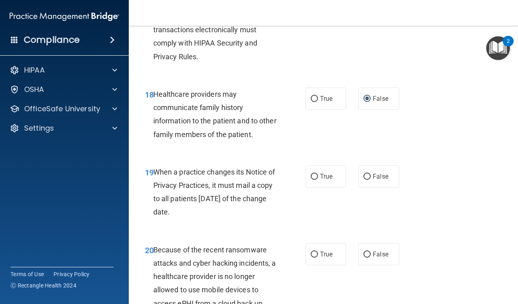
scroll to position [1460, 0]
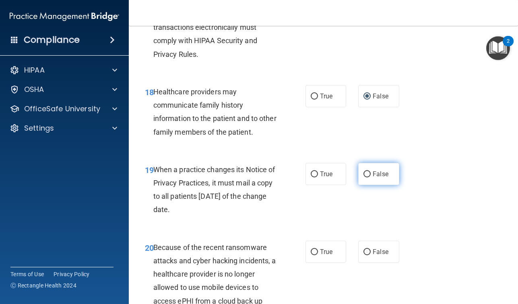
click at [366, 172] on input "False" at bounding box center [367, 174] width 7 height 6
radio input "true"
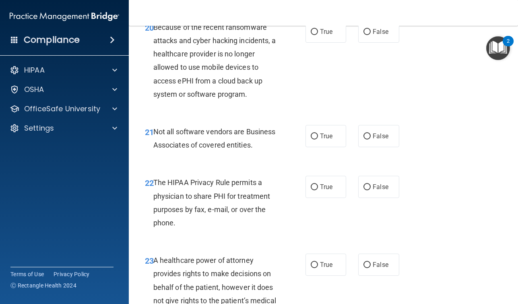
scroll to position [1683, 0]
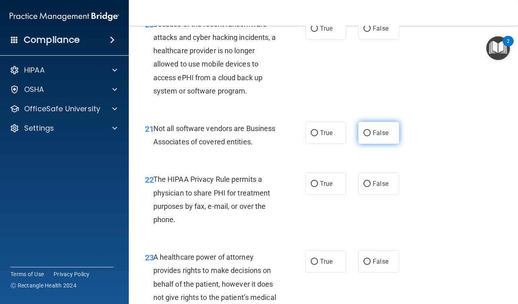
click at [364, 134] on input "False" at bounding box center [367, 133] width 7 height 6
radio input "true"
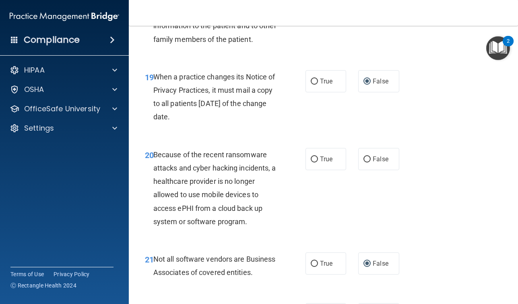
scroll to position [1557, 0]
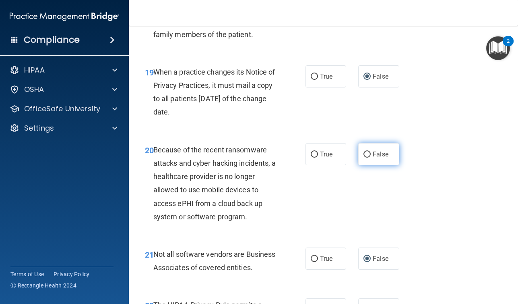
click at [370, 153] on input "False" at bounding box center [367, 154] width 7 height 6
radio input "true"
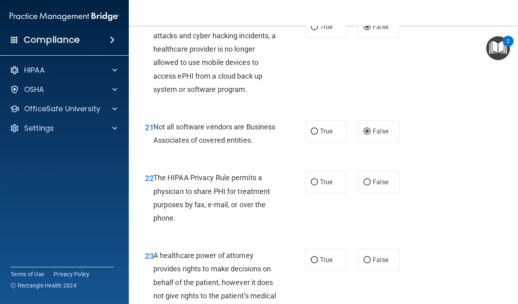
scroll to position [1685, 0]
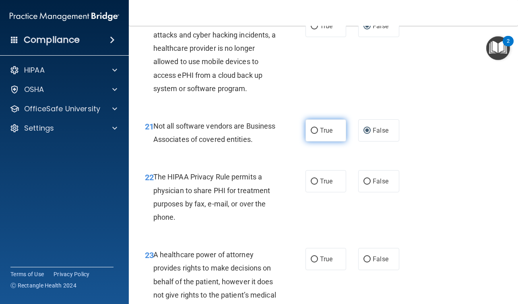
click at [321, 131] on span "True" at bounding box center [326, 130] width 12 height 8
click at [318, 131] on input "True" at bounding box center [314, 131] width 7 height 6
radio input "true"
radio input "false"
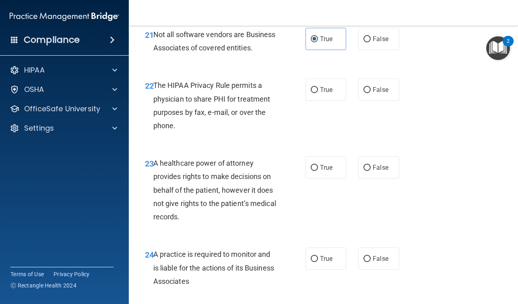
scroll to position [1777, 0]
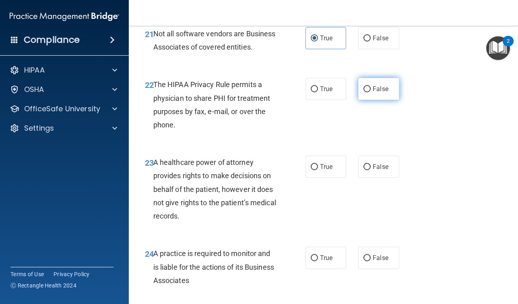
click at [371, 90] on label "False" at bounding box center [378, 89] width 41 height 22
click at [371, 90] on input "False" at bounding box center [367, 89] width 7 height 6
radio input "true"
click at [316, 88] on input "True" at bounding box center [314, 89] width 7 height 6
radio input "true"
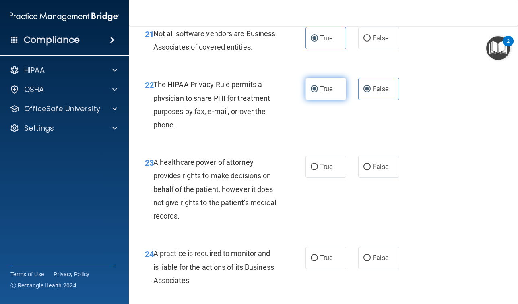
radio input "false"
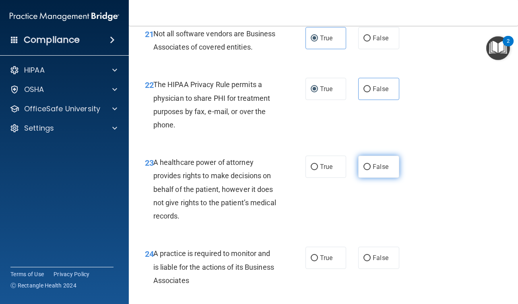
click at [366, 168] on input "False" at bounding box center [367, 167] width 7 height 6
radio input "true"
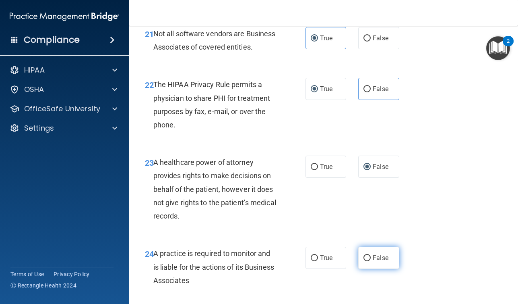
click at [367, 257] on input "False" at bounding box center [367, 258] width 7 height 6
radio input "true"
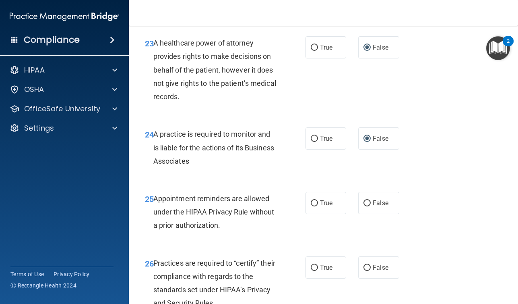
scroll to position [1899, 0]
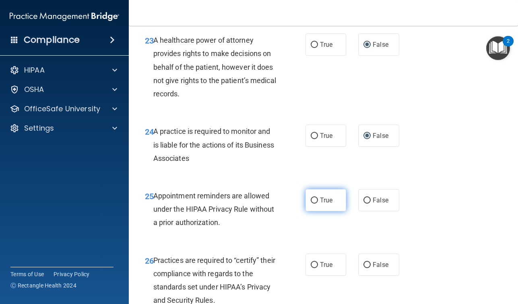
click at [314, 199] on input "True" at bounding box center [314, 200] width 7 height 6
radio input "true"
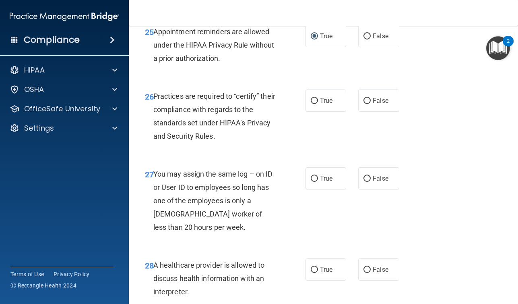
scroll to position [2067, 0]
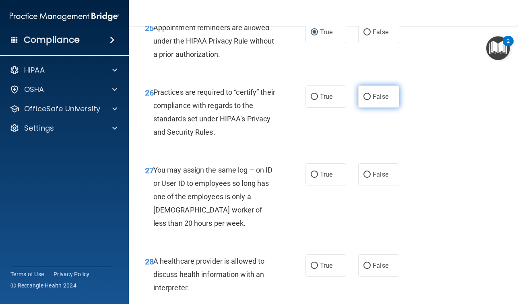
click at [367, 97] on input "False" at bounding box center [367, 97] width 7 height 6
radio input "true"
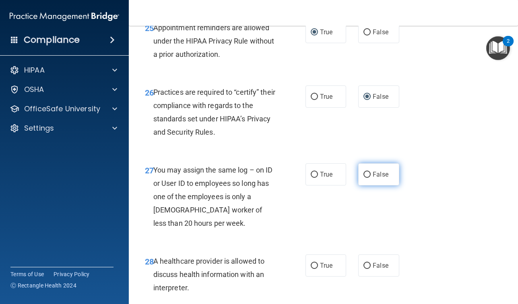
click at [368, 174] on input "False" at bounding box center [367, 175] width 7 height 6
radio input "true"
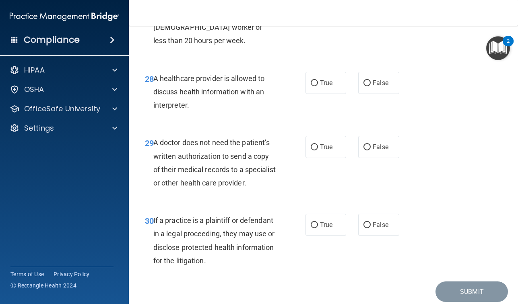
scroll to position [2254, 0]
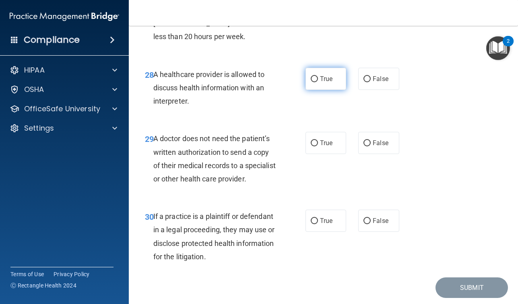
click at [312, 78] on input "True" at bounding box center [314, 79] width 7 height 6
radio input "true"
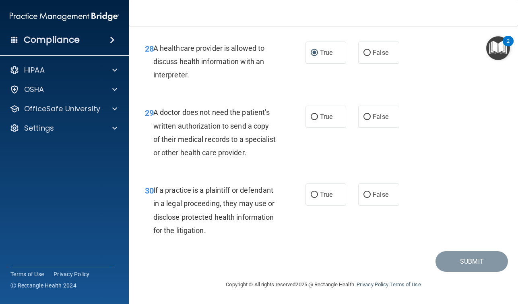
scroll to position [2294, 0]
click at [313, 114] on input "True" at bounding box center [314, 117] width 7 height 6
radio input "true"
click at [316, 194] on input "True" at bounding box center [314, 195] width 7 height 6
radio input "true"
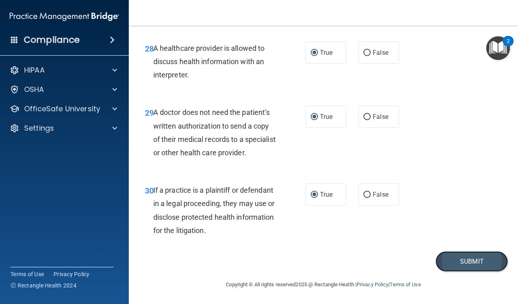
click at [461, 263] on button "Submit" at bounding box center [472, 261] width 72 height 21
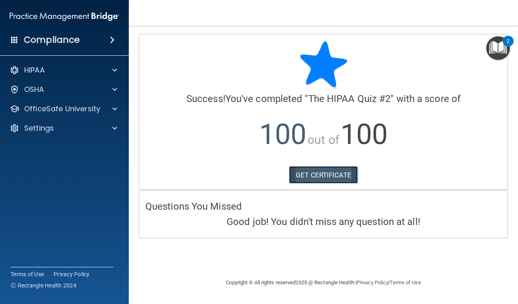
click at [317, 172] on link "GET CERTIFICATE" at bounding box center [323, 175] width 69 height 18
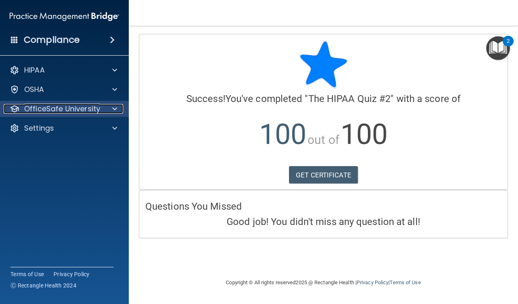
click at [57, 110] on p "OfficeSafe University" at bounding box center [62, 109] width 76 height 10
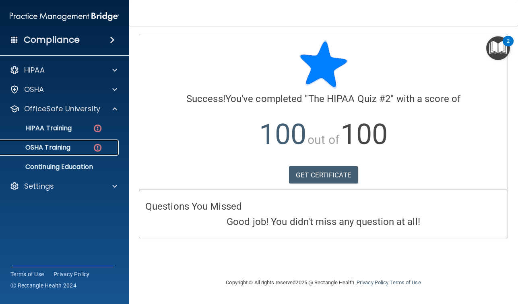
click at [55, 149] on p "OSHA Training" at bounding box center [37, 147] width 65 height 8
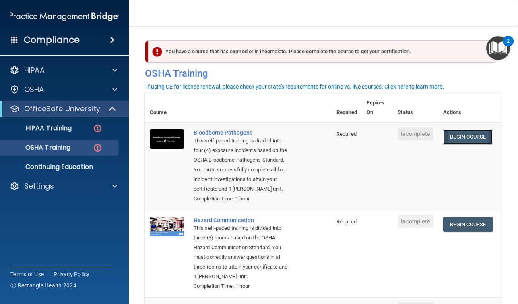
click at [460, 136] on link "Begin Course" at bounding box center [467, 136] width 49 height 15
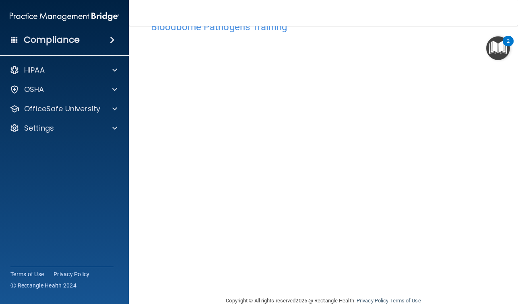
scroll to position [27, 0]
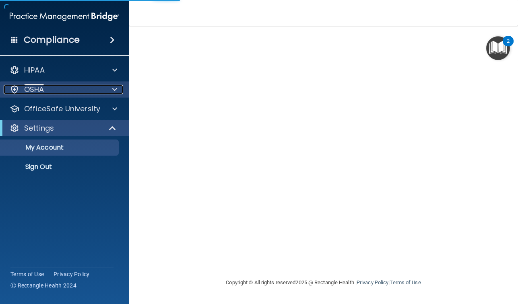
click at [112, 89] on span at bounding box center [114, 90] width 5 height 10
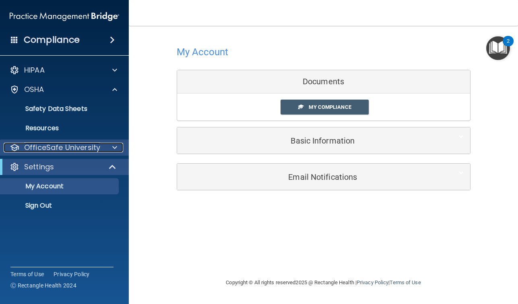
click at [115, 146] on span at bounding box center [114, 148] width 5 height 10
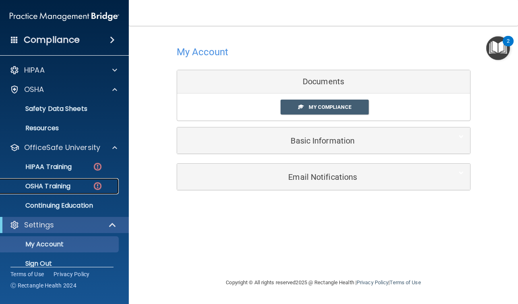
click at [95, 186] on img at bounding box center [98, 186] width 10 height 10
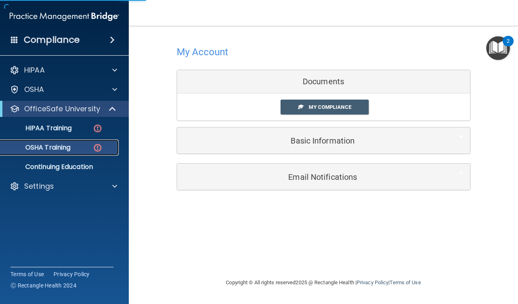
click at [46, 148] on p "OSHA Training" at bounding box center [37, 147] width 65 height 8
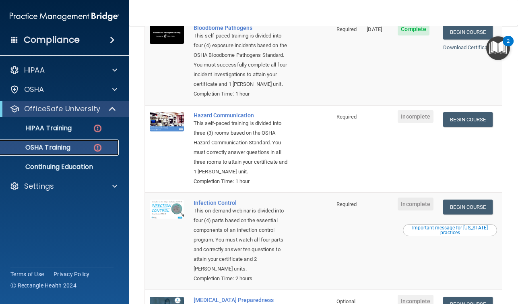
scroll to position [102, 0]
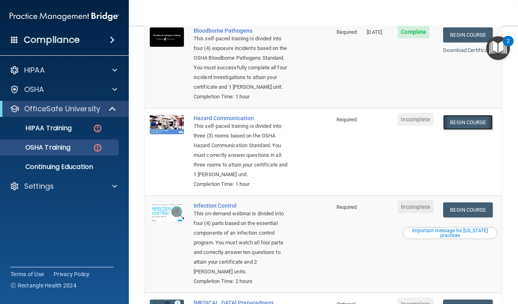
click at [472, 122] on link "Begin Course" at bounding box center [467, 122] width 49 height 15
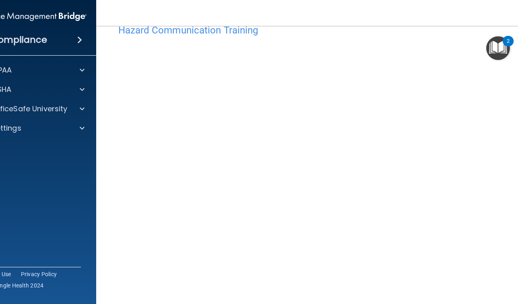
scroll to position [23, 0]
click at [501, 47] on img "Open Resource Center, 2 new notifications" at bounding box center [498, 48] width 24 height 24
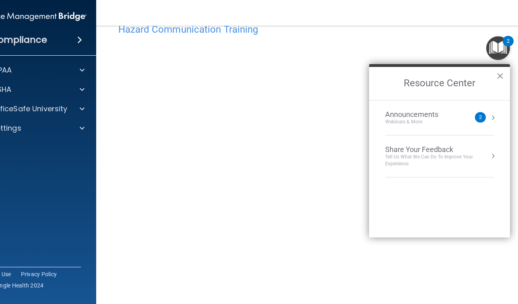
click at [498, 76] on button "×" at bounding box center [500, 75] width 8 height 13
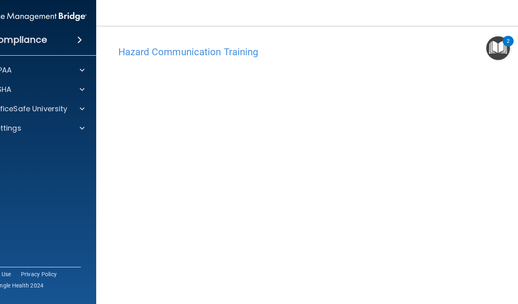
scroll to position [3, 0]
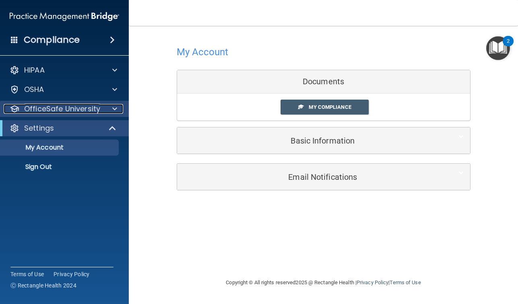
click at [115, 109] on span at bounding box center [114, 109] width 5 height 10
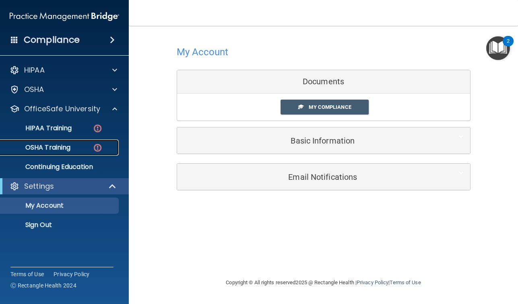
click at [67, 148] on p "OSHA Training" at bounding box center [37, 147] width 65 height 8
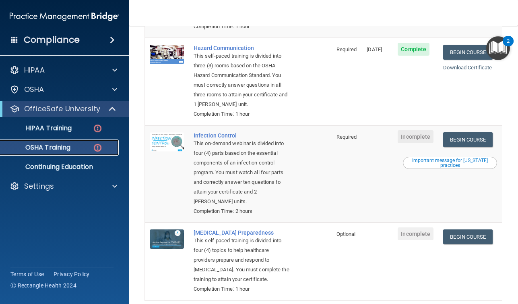
scroll to position [164, 0]
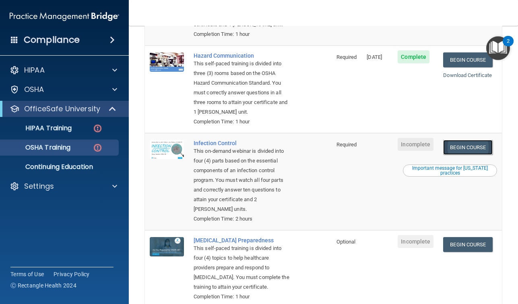
click at [474, 143] on link "Begin Course" at bounding box center [467, 147] width 49 height 15
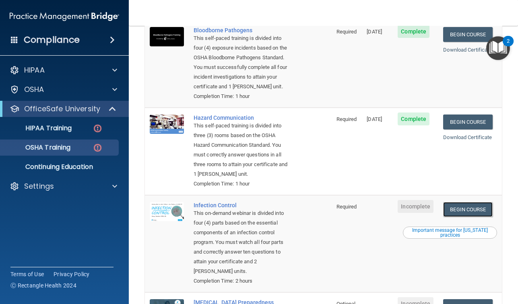
scroll to position [101, 0]
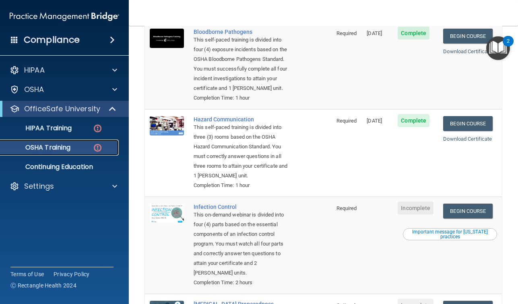
click at [82, 149] on div "OSHA Training" at bounding box center [60, 147] width 110 height 8
click at [99, 148] on img at bounding box center [98, 148] width 10 height 10
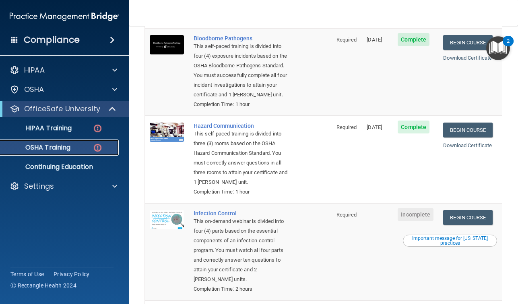
scroll to position [98, 0]
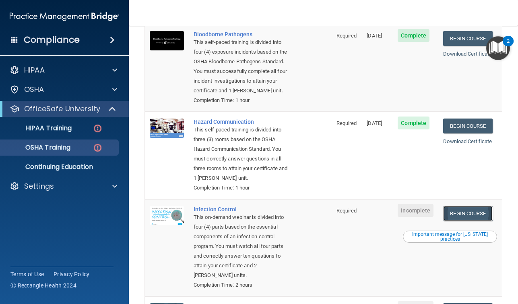
click at [461, 216] on link "Begin Course" at bounding box center [467, 213] width 49 height 15
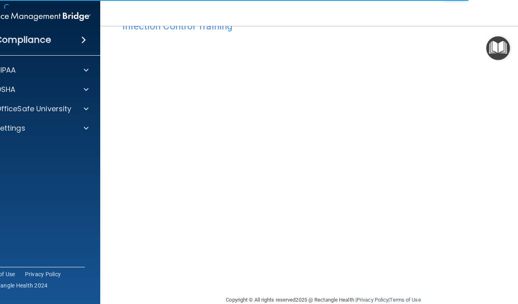
scroll to position [41, 0]
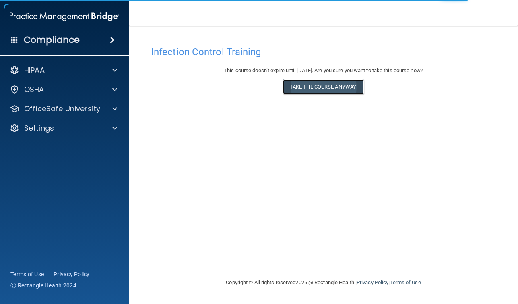
click at [355, 83] on button "Take the course anyway!" at bounding box center [323, 86] width 81 height 15
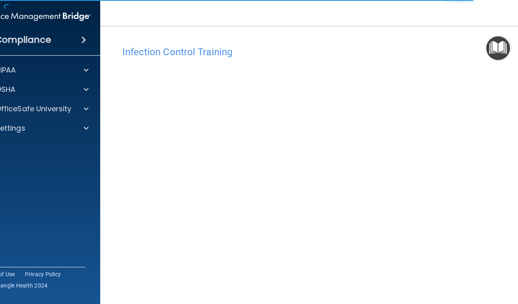
scroll to position [41, 0]
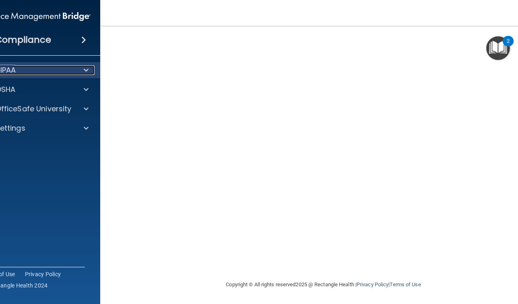
click at [85, 69] on span at bounding box center [86, 70] width 5 height 10
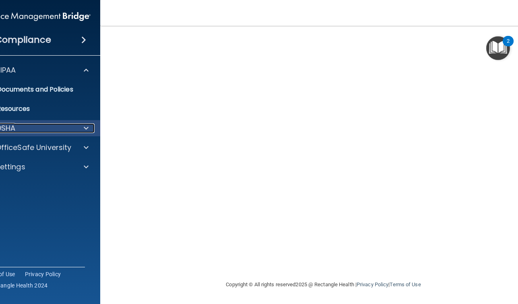
click at [85, 127] on span at bounding box center [86, 128] width 5 height 10
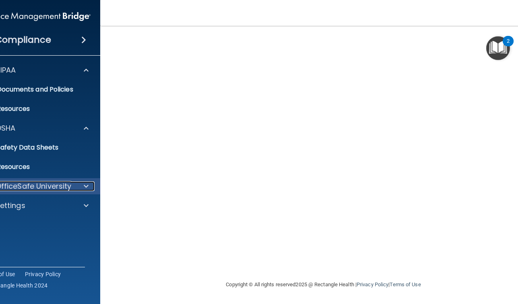
click at [85, 188] on span at bounding box center [86, 186] width 5 height 10
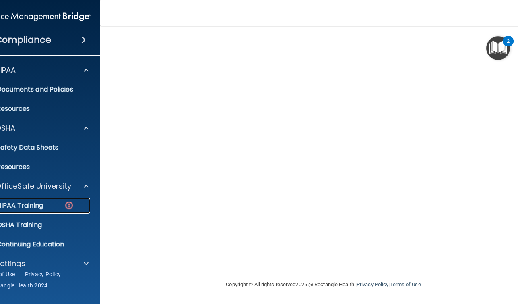
click at [30, 207] on p "HIPAA Training" at bounding box center [10, 205] width 66 height 8
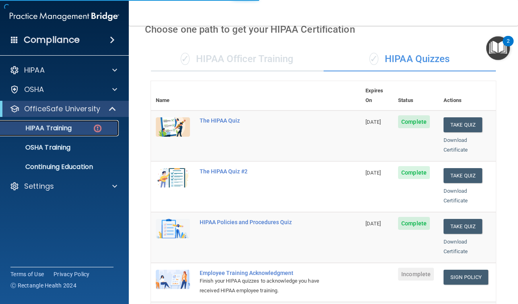
scroll to position [328, 0]
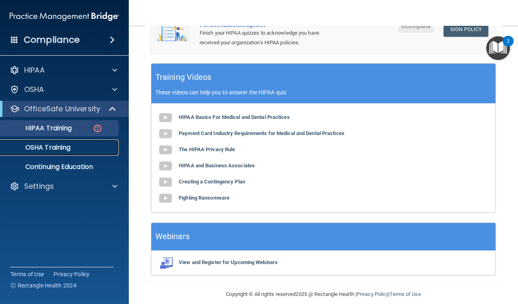
click at [60, 149] on p "OSHA Training" at bounding box center [37, 147] width 65 height 8
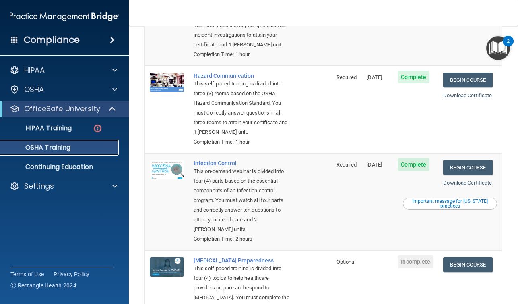
scroll to position [188, 0]
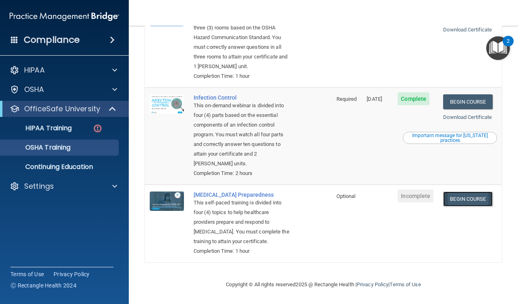
click at [480, 199] on link "Begin Course" at bounding box center [467, 198] width 49 height 15
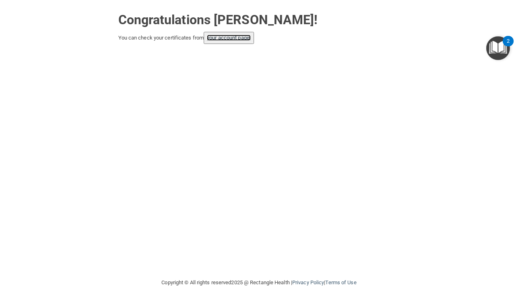
click at [233, 37] on link "your account page!" at bounding box center [229, 38] width 44 height 6
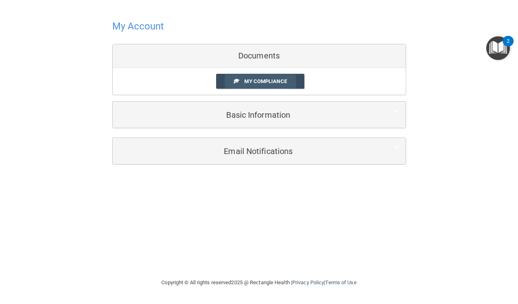
click at [260, 81] on span "My Compliance" at bounding box center [265, 81] width 42 height 6
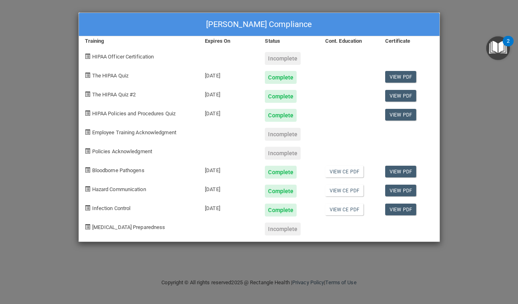
click at [452, 17] on div "[PERSON_NAME] Compliance Training Expires On Status Cont. Education Certificate…" at bounding box center [259, 152] width 518 height 304
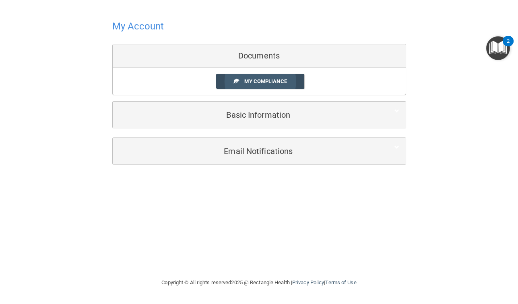
click at [259, 83] on span "My Compliance" at bounding box center [265, 81] width 42 height 6
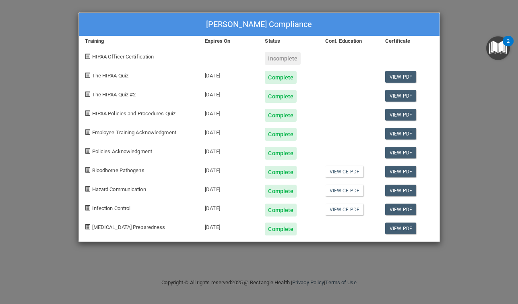
click at [88, 56] on span at bounding box center [87, 56] width 5 height 5
click at [289, 59] on div "Incomplete" at bounding box center [283, 58] width 36 height 13
click at [458, 37] on div "Rebecca White's Compliance Training Expires On Status Cont. Education Certifica…" at bounding box center [259, 152] width 518 height 304
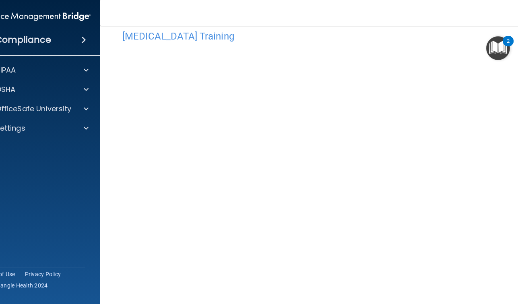
scroll to position [23, 0]
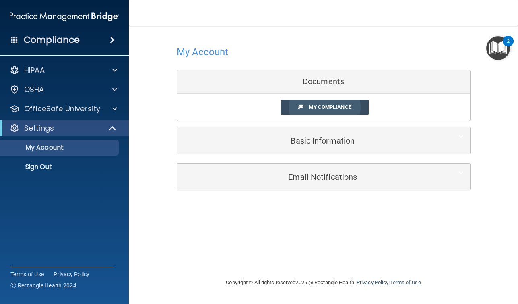
click at [333, 105] on span "My Compliance" at bounding box center [330, 107] width 42 height 6
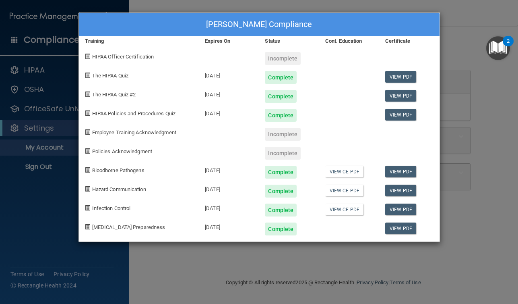
click at [294, 59] on div "Incomplete" at bounding box center [283, 58] width 36 height 13
click at [480, 85] on div "[PERSON_NAME] Compliance Training Expires On Status Cont. Education Certificate…" at bounding box center [259, 152] width 518 height 304
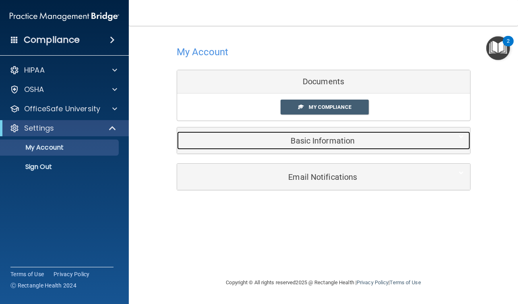
click at [300, 138] on h5 "Basic Information" at bounding box center [311, 140] width 257 height 9
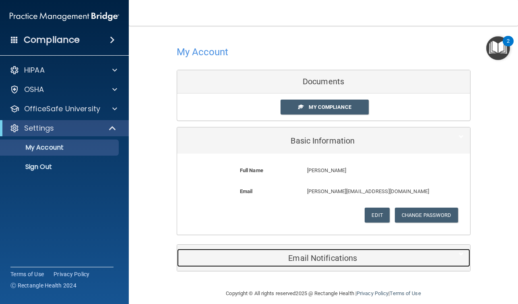
click at [316, 261] on h5 "Email Notifications" at bounding box center [311, 257] width 257 height 9
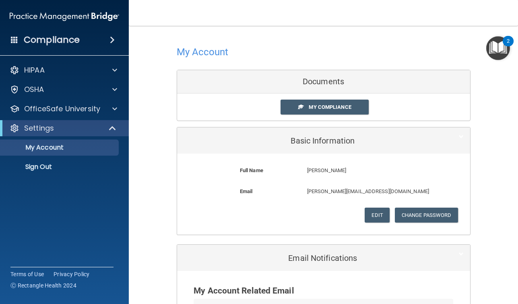
click at [316, 80] on div "Documents" at bounding box center [323, 81] width 293 height 23
click at [325, 88] on div "Documents" at bounding box center [323, 81] width 293 height 23
click at [110, 127] on span at bounding box center [113, 128] width 7 height 10
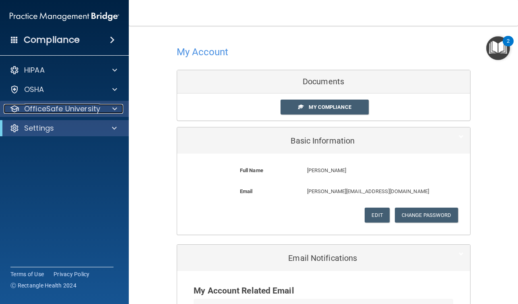
click at [114, 108] on span at bounding box center [114, 109] width 5 height 10
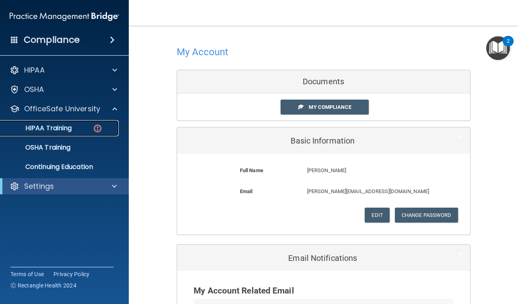
click at [63, 126] on p "HIPAA Training" at bounding box center [38, 128] width 66 height 8
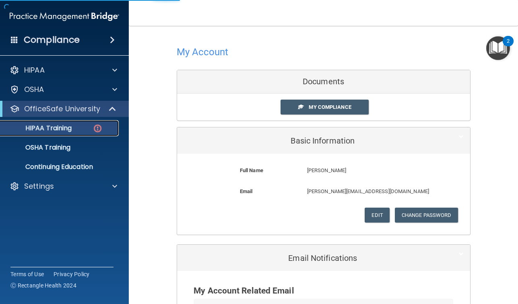
click at [56, 129] on p "HIPAA Training" at bounding box center [38, 128] width 66 height 8
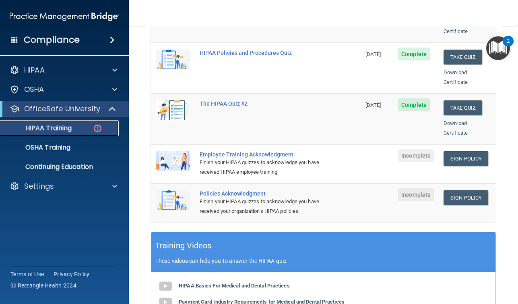
scroll to position [165, 0]
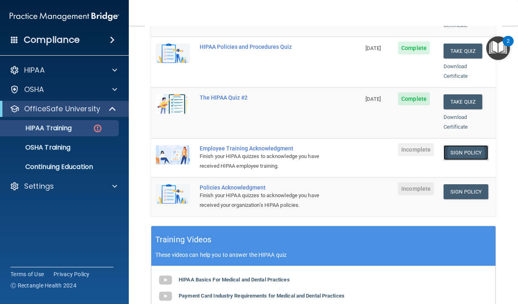
click at [466, 145] on link "Sign Policy" at bounding box center [466, 152] width 45 height 15
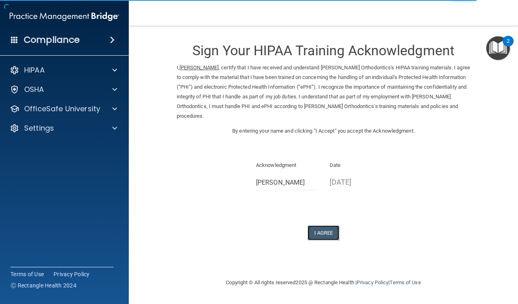
click at [321, 233] on button "I Agree" at bounding box center [324, 232] width 32 height 15
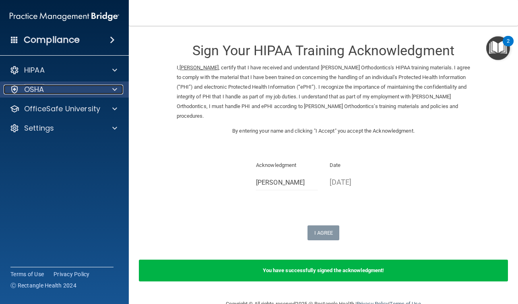
click at [71, 88] on div "OSHA" at bounding box center [54, 90] width 100 height 10
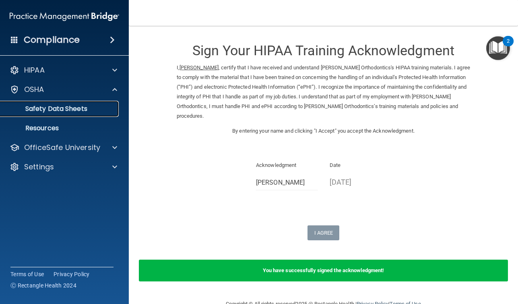
click at [55, 109] on p "Safety Data Sheets" at bounding box center [60, 109] width 110 height 8
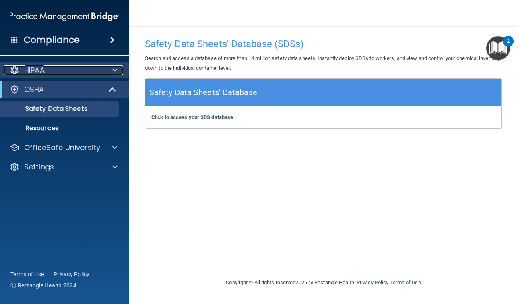
click at [46, 69] on div "HIPAA" at bounding box center [54, 70] width 100 height 10
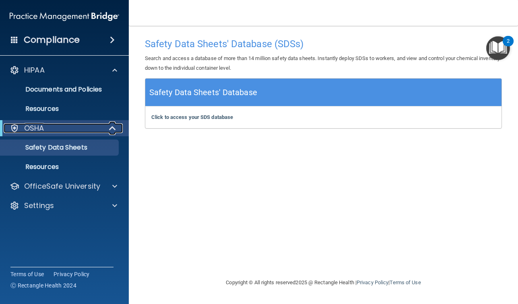
click at [113, 126] on span at bounding box center [113, 128] width 7 height 10
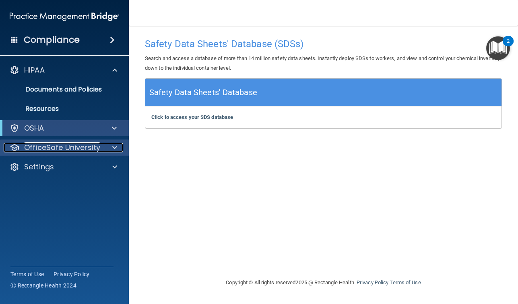
click at [114, 147] on span at bounding box center [114, 148] width 5 height 10
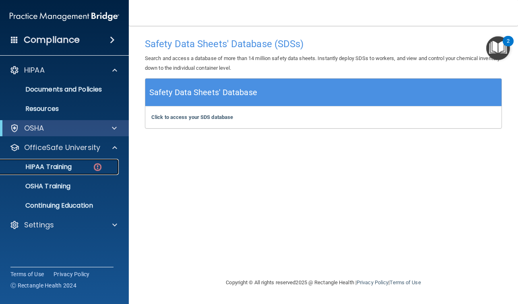
click at [74, 166] on div "HIPAA Training" at bounding box center [60, 167] width 110 height 8
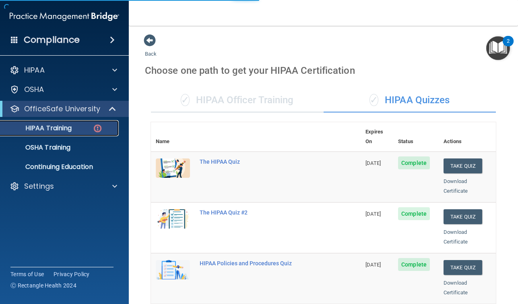
click at [79, 128] on div "HIPAA Training" at bounding box center [60, 128] width 110 height 8
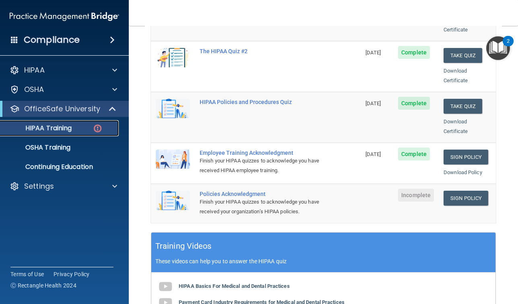
scroll to position [161, 0]
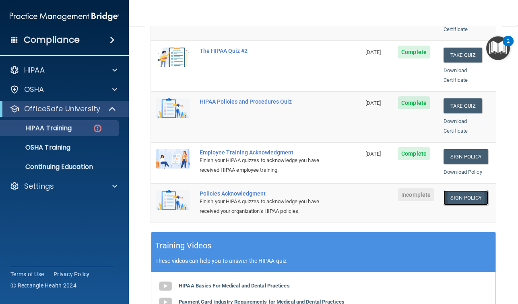
click at [465, 190] on link "Sign Policy" at bounding box center [466, 197] width 45 height 15
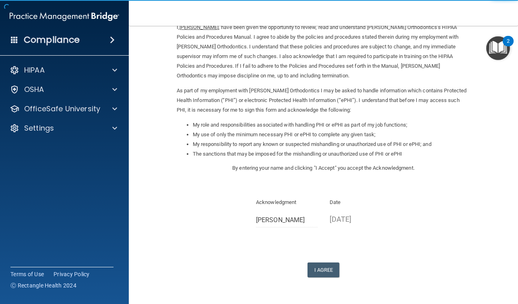
scroll to position [65, 0]
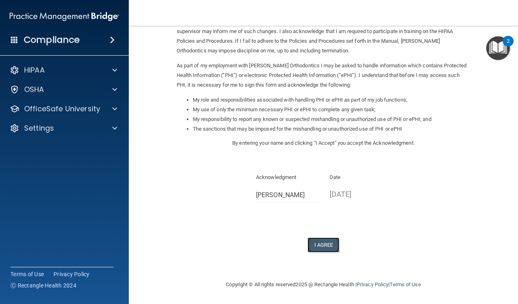
click at [329, 247] on button "I Agree" at bounding box center [324, 244] width 32 height 15
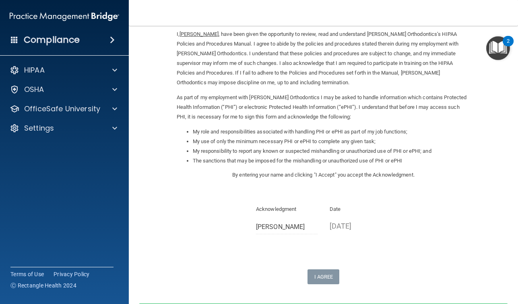
scroll to position [0, 0]
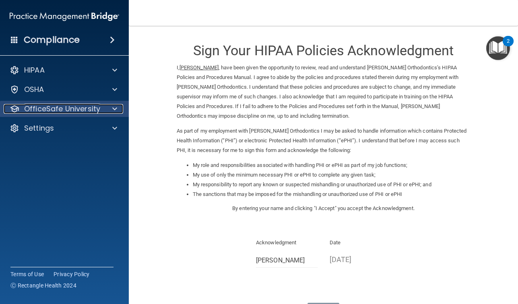
click at [113, 106] on span at bounding box center [114, 109] width 5 height 10
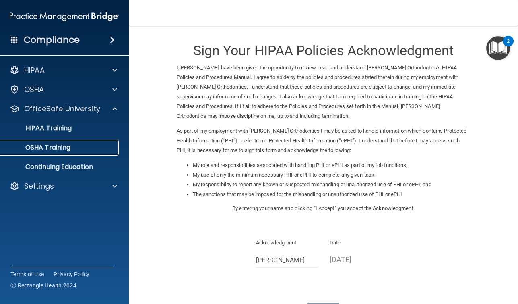
click at [42, 151] on p "OSHA Training" at bounding box center [37, 147] width 65 height 8
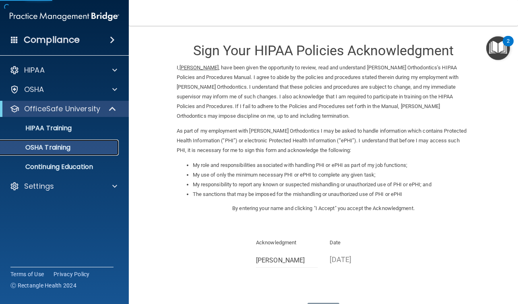
click at [46, 147] on p "OSHA Training" at bounding box center [37, 147] width 65 height 8
click at [46, 146] on p "OSHA Training" at bounding box center [37, 147] width 65 height 8
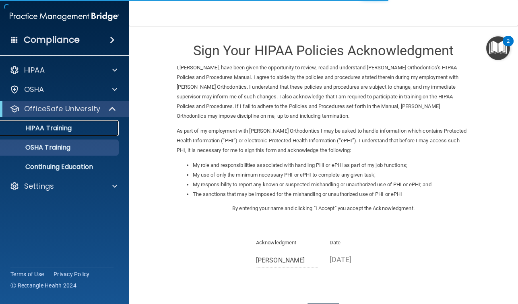
click at [47, 128] on p "HIPAA Training" at bounding box center [38, 128] width 66 height 8
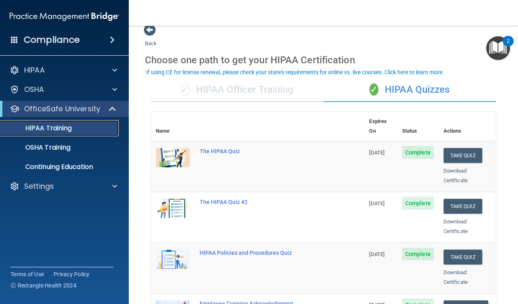
scroll to position [10, 0]
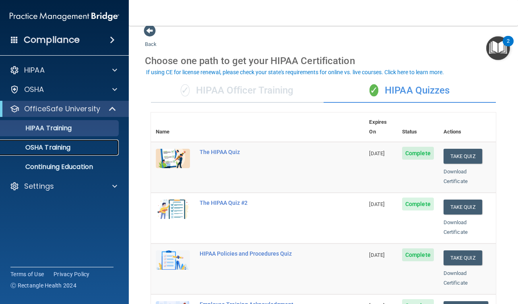
click at [63, 151] on p "OSHA Training" at bounding box center [37, 147] width 65 height 8
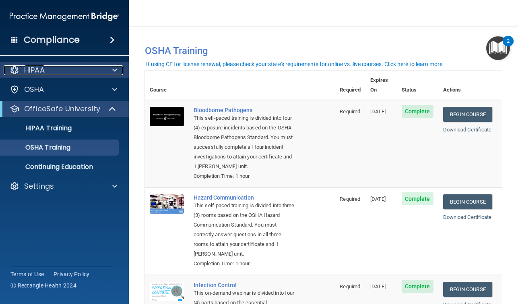
click at [110, 69] on div at bounding box center [113, 70] width 20 height 10
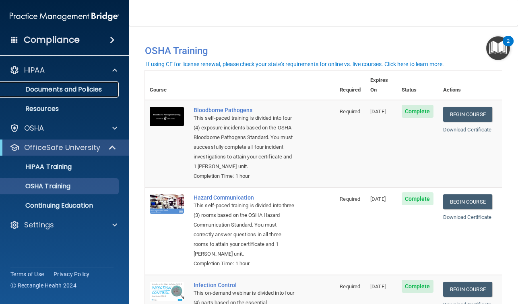
click at [89, 89] on p "Documents and Policies" at bounding box center [60, 89] width 110 height 8
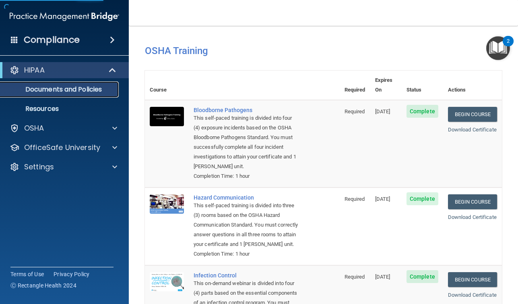
click at [92, 89] on p "Documents and Policies" at bounding box center [60, 89] width 110 height 8
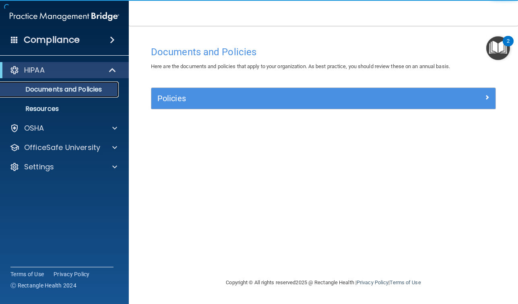
click at [79, 90] on p "Documents and Policies" at bounding box center [60, 89] width 110 height 8
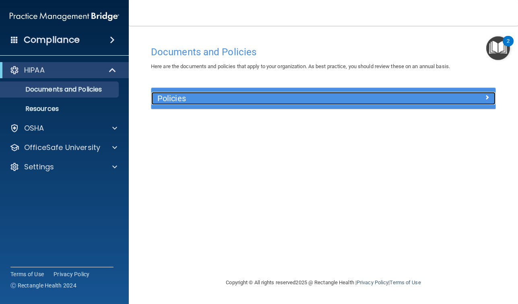
click at [490, 101] on div "Policies" at bounding box center [323, 98] width 344 height 13
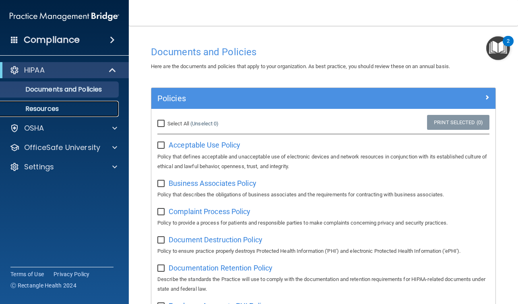
click at [51, 109] on p "Resources" at bounding box center [60, 109] width 110 height 8
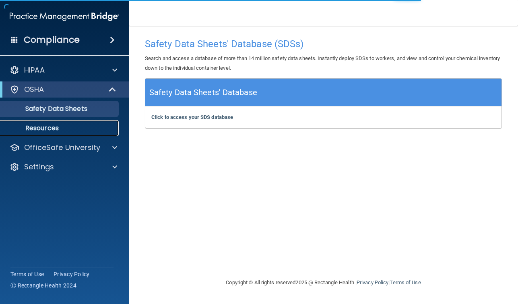
click at [66, 127] on p "Resources" at bounding box center [60, 128] width 110 height 8
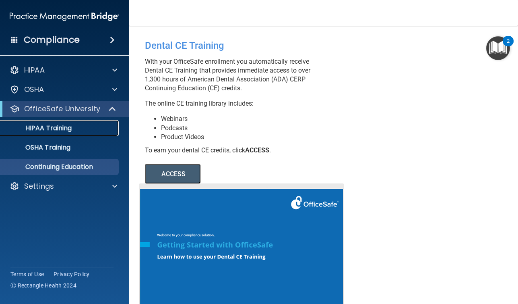
click at [65, 126] on p "HIPAA Training" at bounding box center [38, 128] width 66 height 8
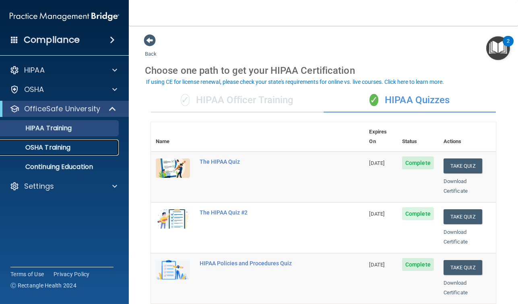
click at [61, 145] on p "OSHA Training" at bounding box center [37, 147] width 65 height 8
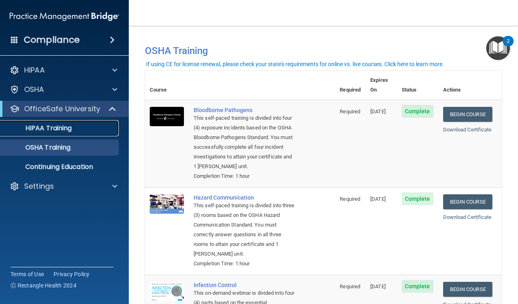
click at [66, 129] on p "HIPAA Training" at bounding box center [38, 128] width 66 height 8
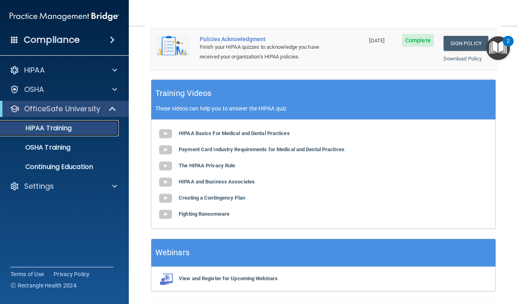
scroll to position [331, 0]
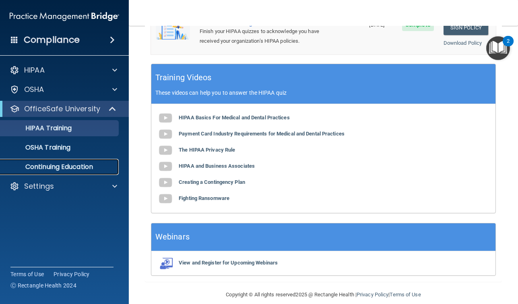
click at [87, 165] on p "Continuing Education" at bounding box center [60, 167] width 110 height 8
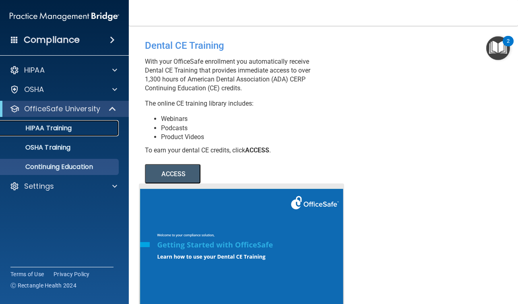
click at [46, 127] on p "HIPAA Training" at bounding box center [38, 128] width 66 height 8
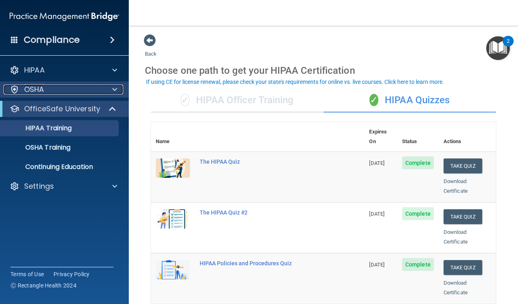
click at [104, 91] on div at bounding box center [113, 90] width 20 height 10
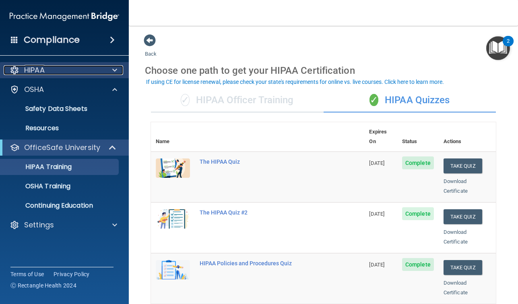
click at [110, 68] on div at bounding box center [113, 70] width 20 height 10
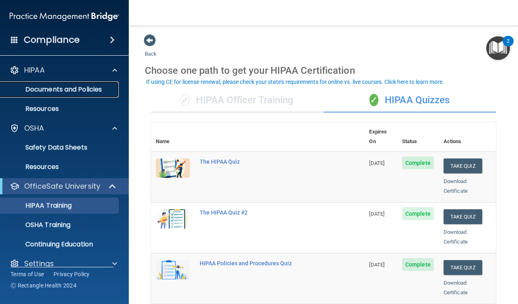
click at [84, 89] on p "Documents and Policies" at bounding box center [60, 89] width 110 height 8
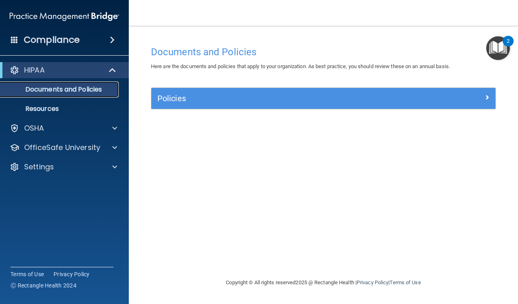
click at [41, 94] on link "Documents and Policies" at bounding box center [55, 89] width 127 height 16
click at [41, 87] on p "Documents and Policies" at bounding box center [60, 89] width 110 height 8
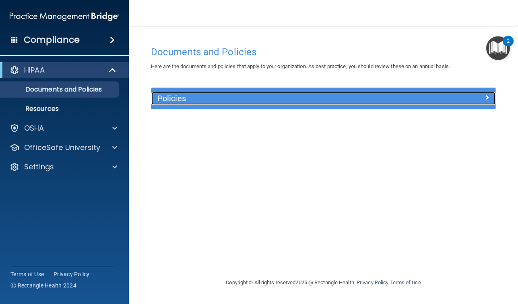
click at [259, 93] on div "Policies" at bounding box center [280, 98] width 258 height 13
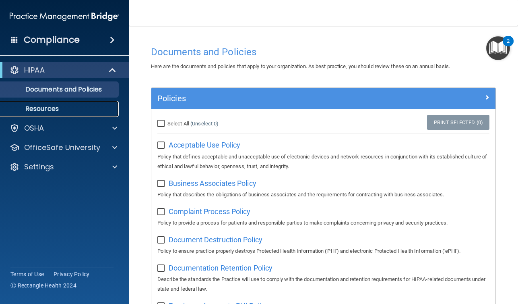
click at [61, 112] on p "Resources" at bounding box center [60, 109] width 110 height 8
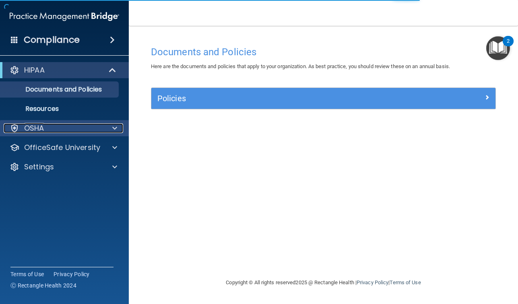
click at [48, 124] on div "OSHA" at bounding box center [54, 128] width 100 height 10
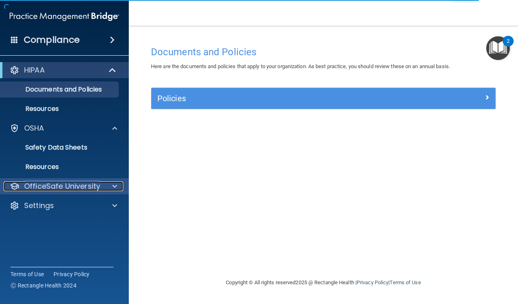
click at [60, 188] on p "OfficeSafe University" at bounding box center [62, 186] width 76 height 10
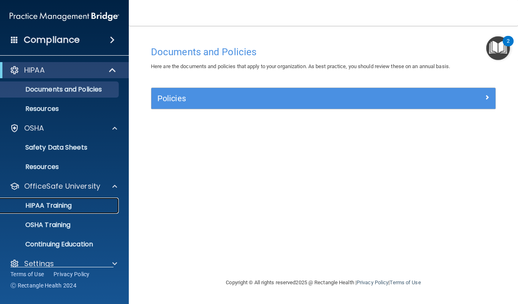
click at [53, 205] on p "HIPAA Training" at bounding box center [38, 205] width 66 height 8
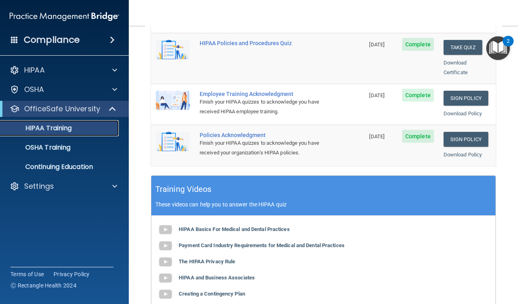
scroll to position [233, 0]
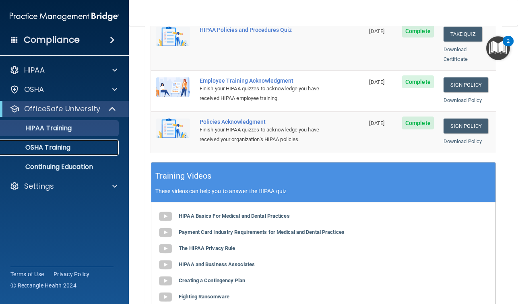
click at [68, 149] on p "OSHA Training" at bounding box center [37, 147] width 65 height 8
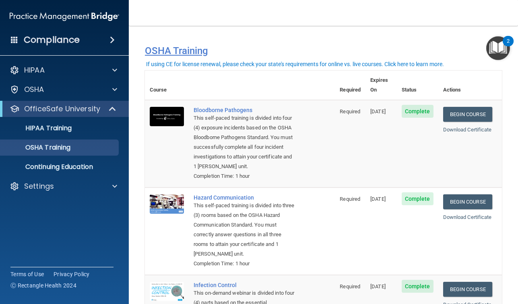
click at [168, 51] on h4 "OSHA Training" at bounding box center [323, 50] width 357 height 11
